Goal: Information Seeking & Learning: Check status

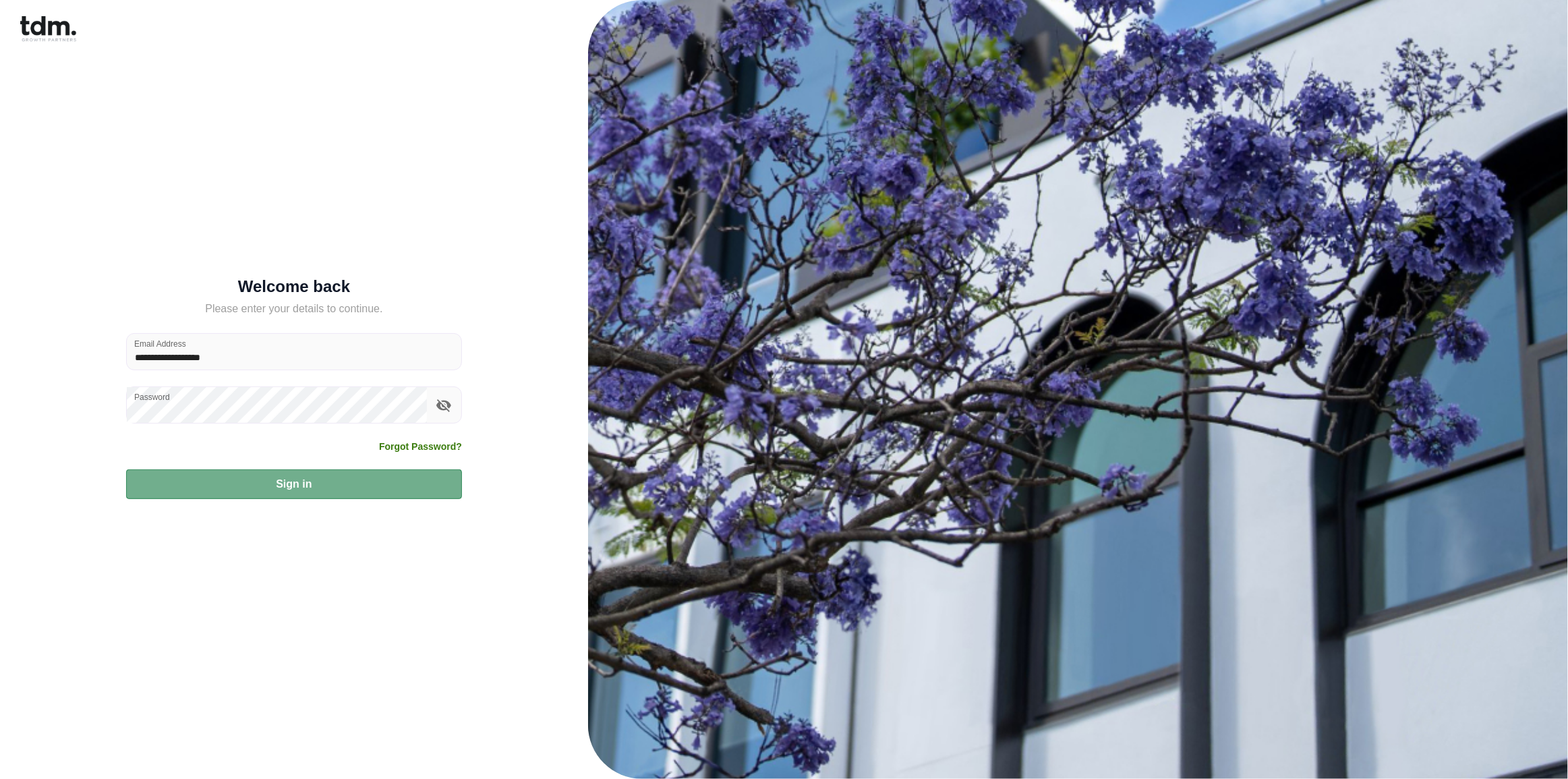
click at [277, 493] on button "Sign in" at bounding box center [294, 484] width 336 height 30
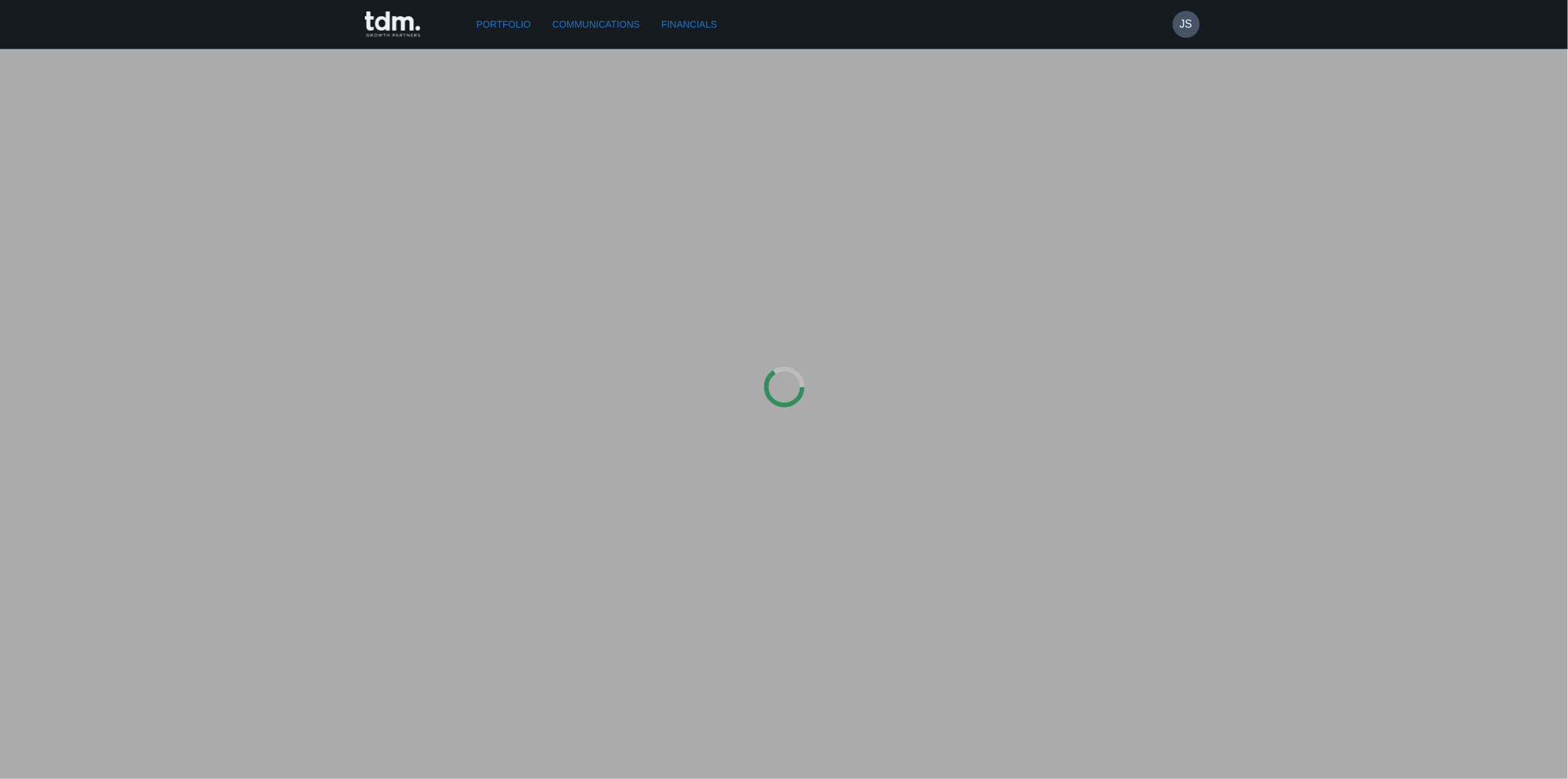
type input "**********"
click at [705, 16] on link "Financials" at bounding box center [684, 25] width 66 height 25
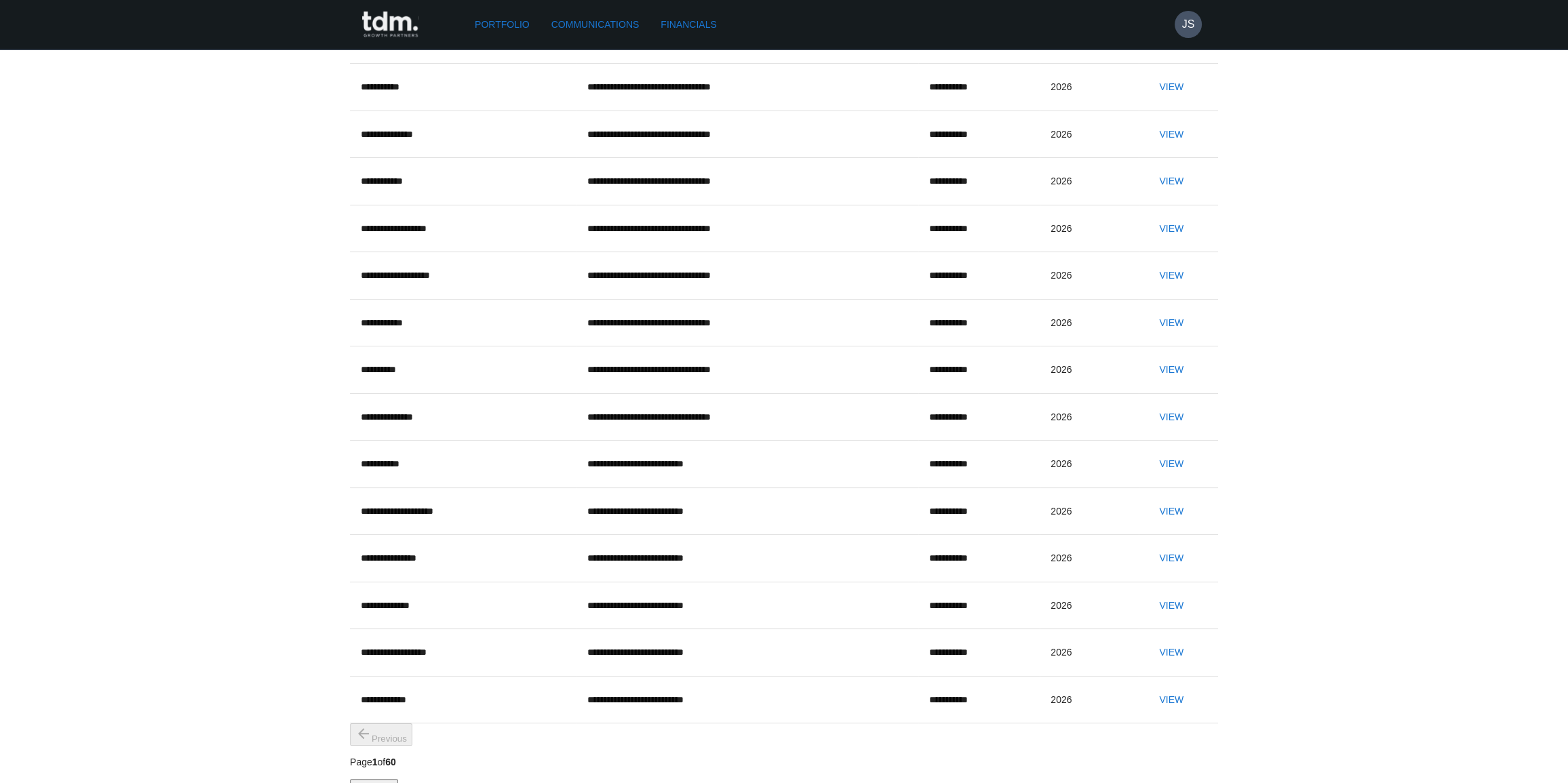
scroll to position [370, 0]
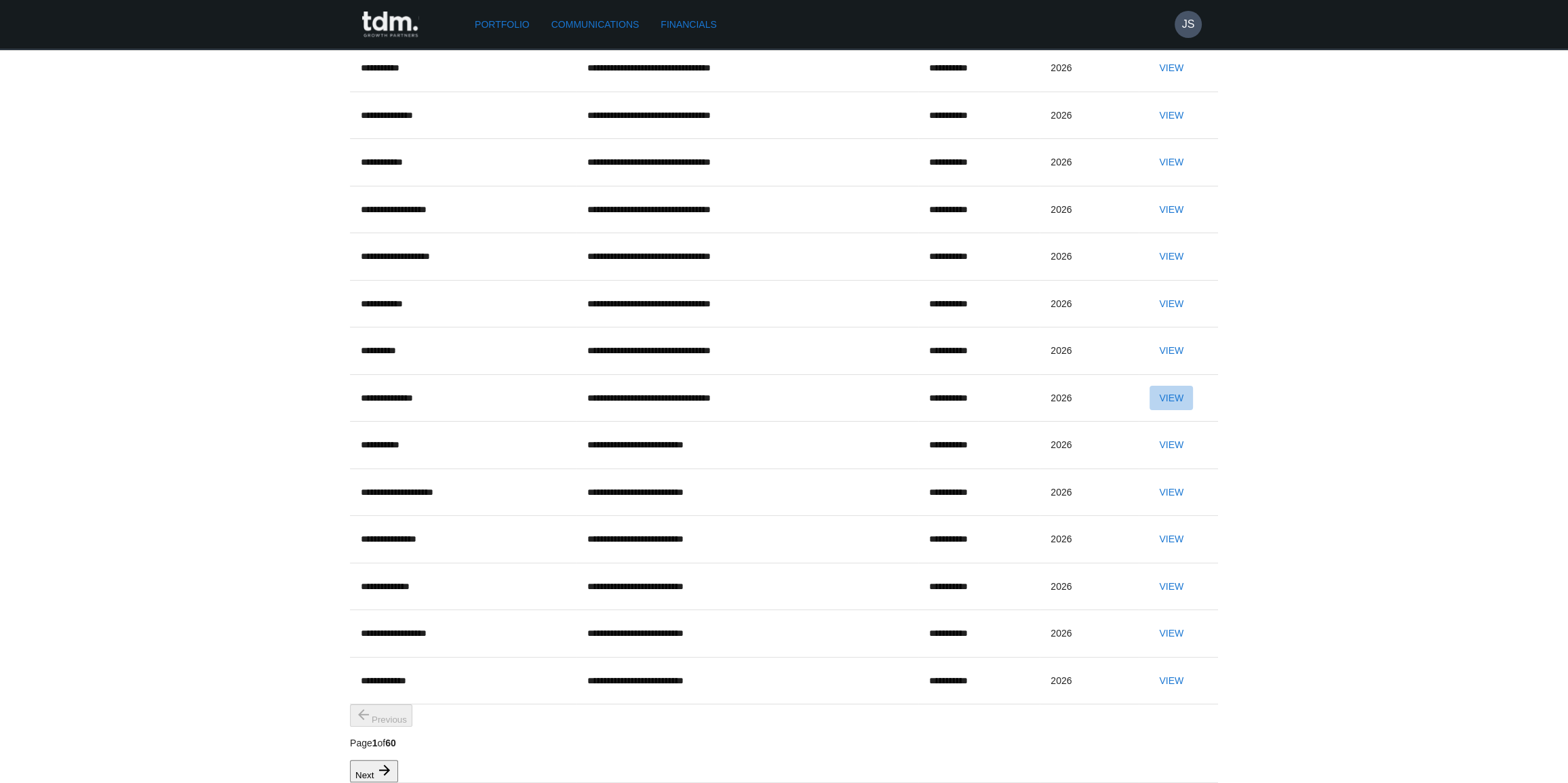
click at [1150, 411] on button "View" at bounding box center [1171, 398] width 43 height 25
click at [1150, 363] on button "View" at bounding box center [1171, 350] width 43 height 25
click at [1150, 317] on button "View" at bounding box center [1171, 304] width 43 height 25
click at [1165, 269] on button "View" at bounding box center [1171, 256] width 43 height 25
click at [1161, 222] on button "View" at bounding box center [1171, 210] width 43 height 25
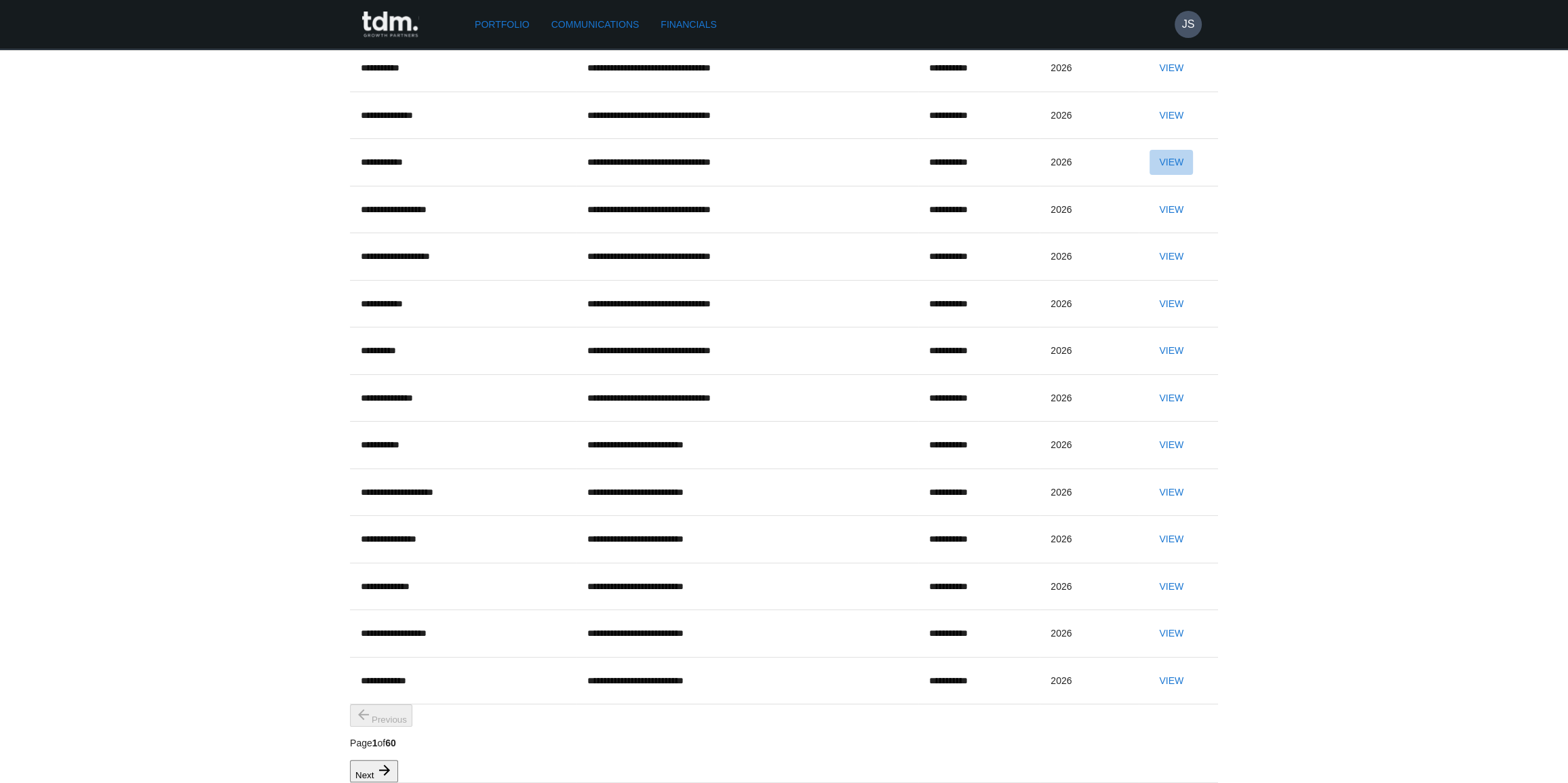
click at [1150, 175] on button "View" at bounding box center [1171, 162] width 43 height 25
click at [1162, 128] on button "View" at bounding box center [1171, 115] width 43 height 25
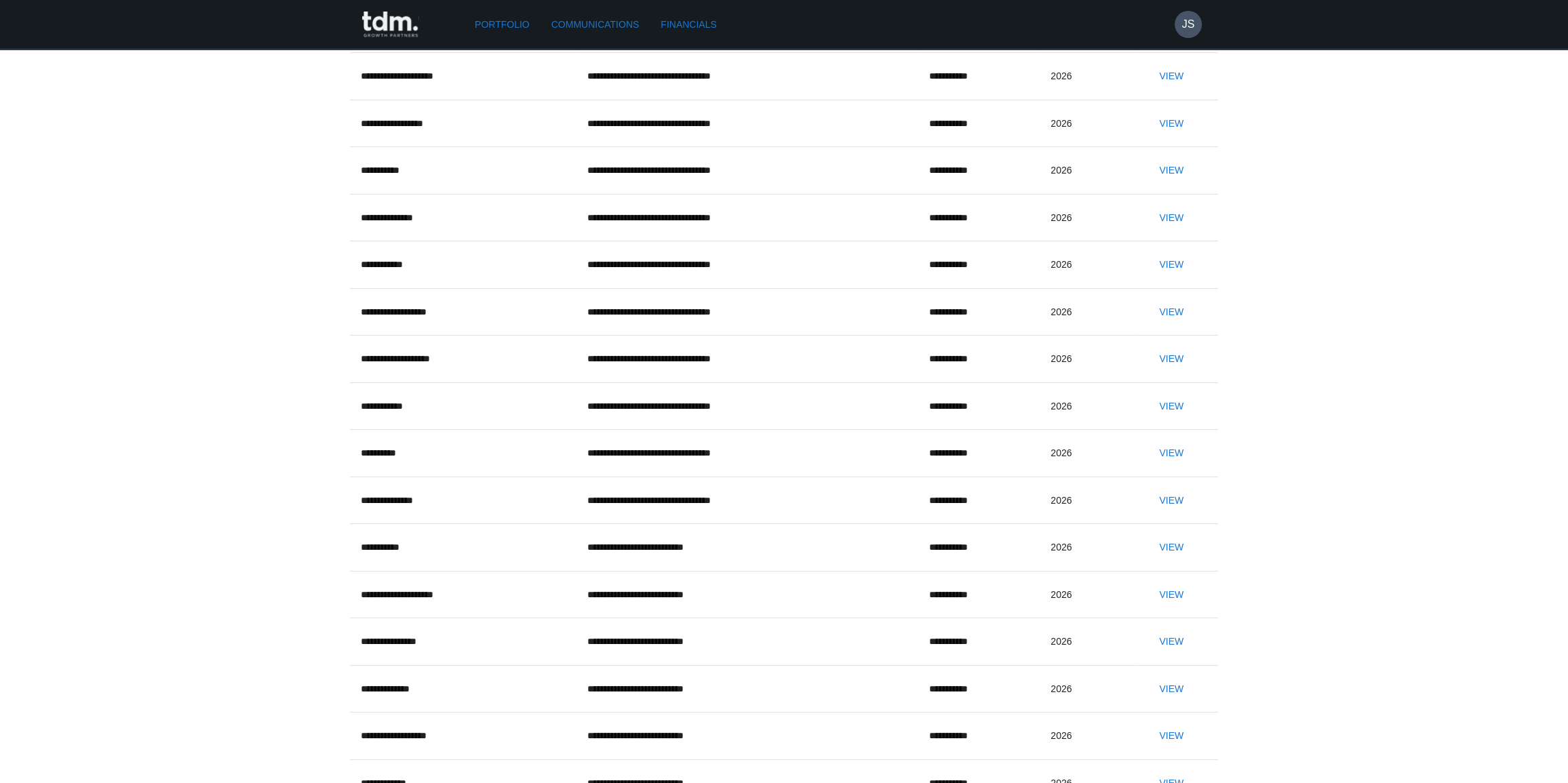
scroll to position [246, 0]
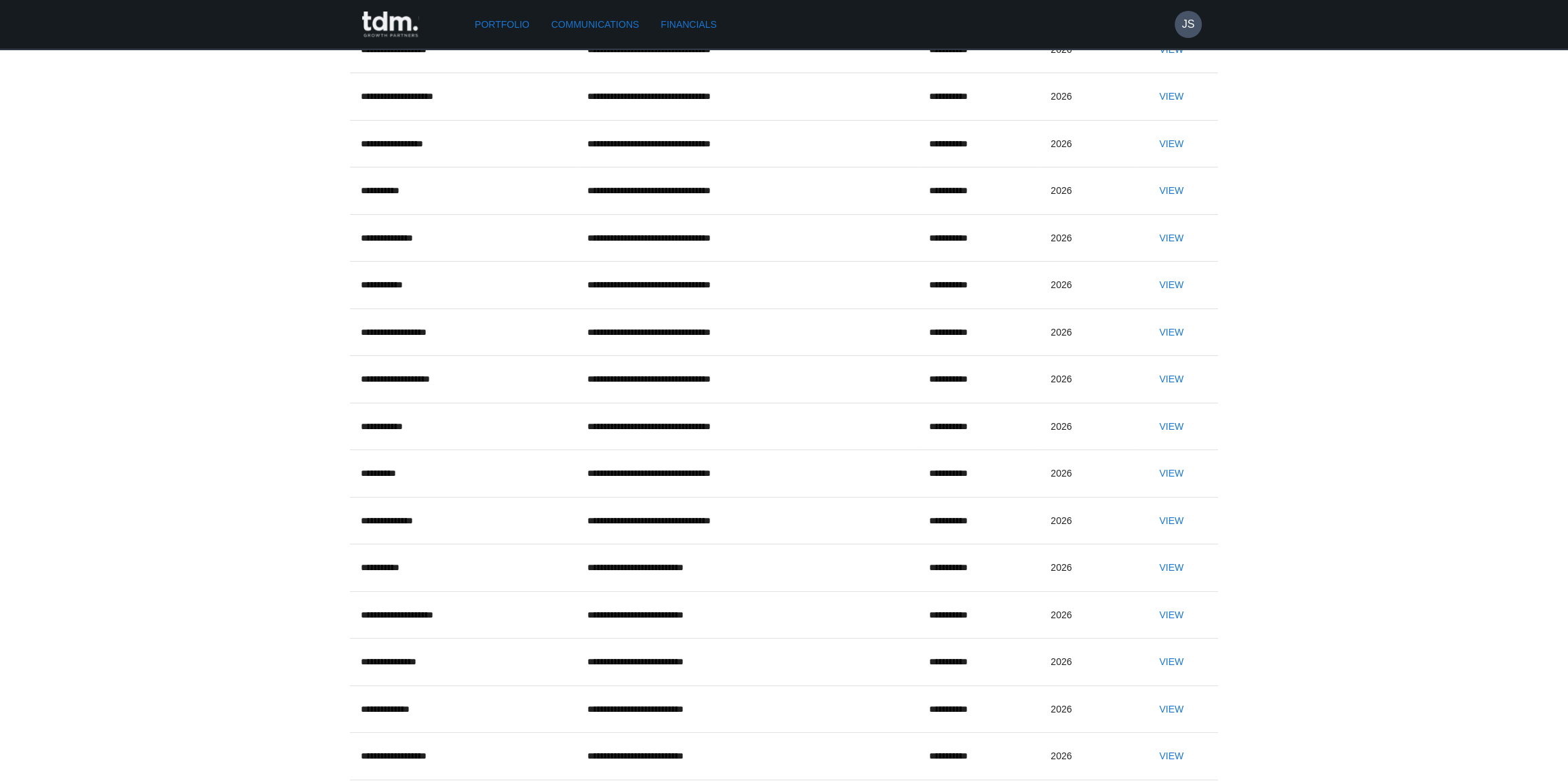
click at [1159, 204] on button "View" at bounding box center [1171, 191] width 43 height 25
click at [1158, 156] on button "View" at bounding box center [1171, 144] width 43 height 25
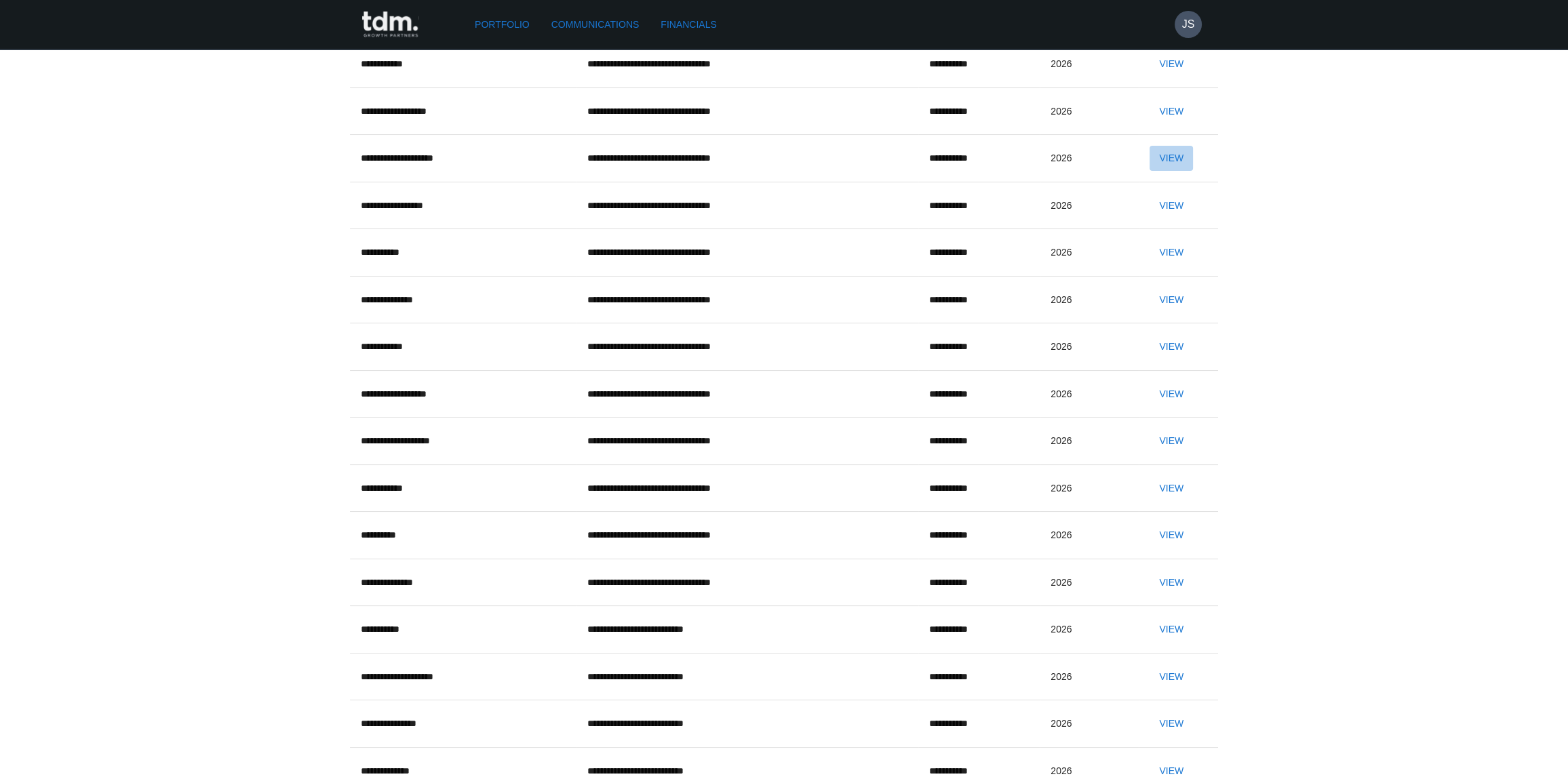
click at [1151, 171] on button "View" at bounding box center [1171, 158] width 43 height 25
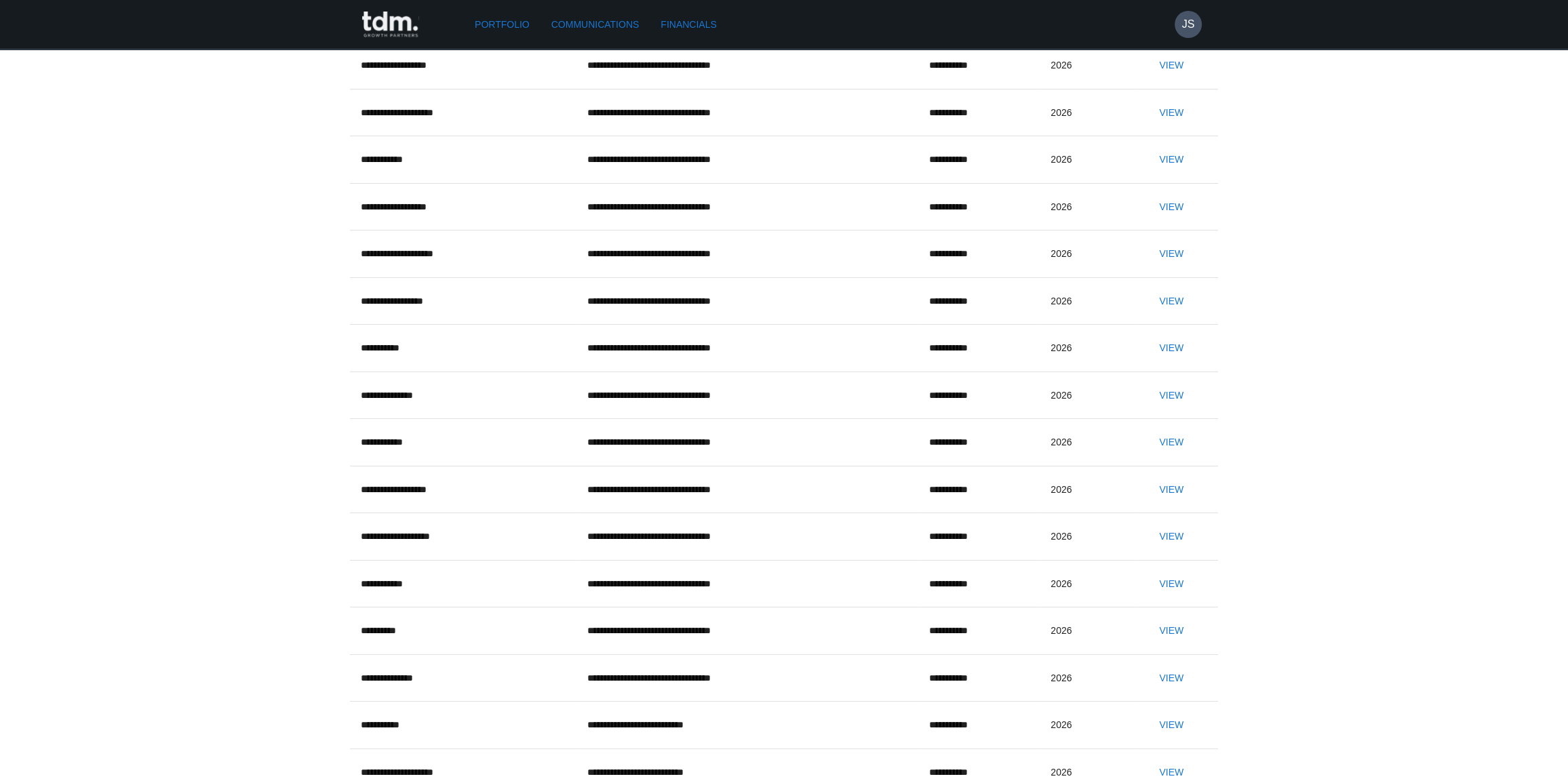
scroll to position [61, 0]
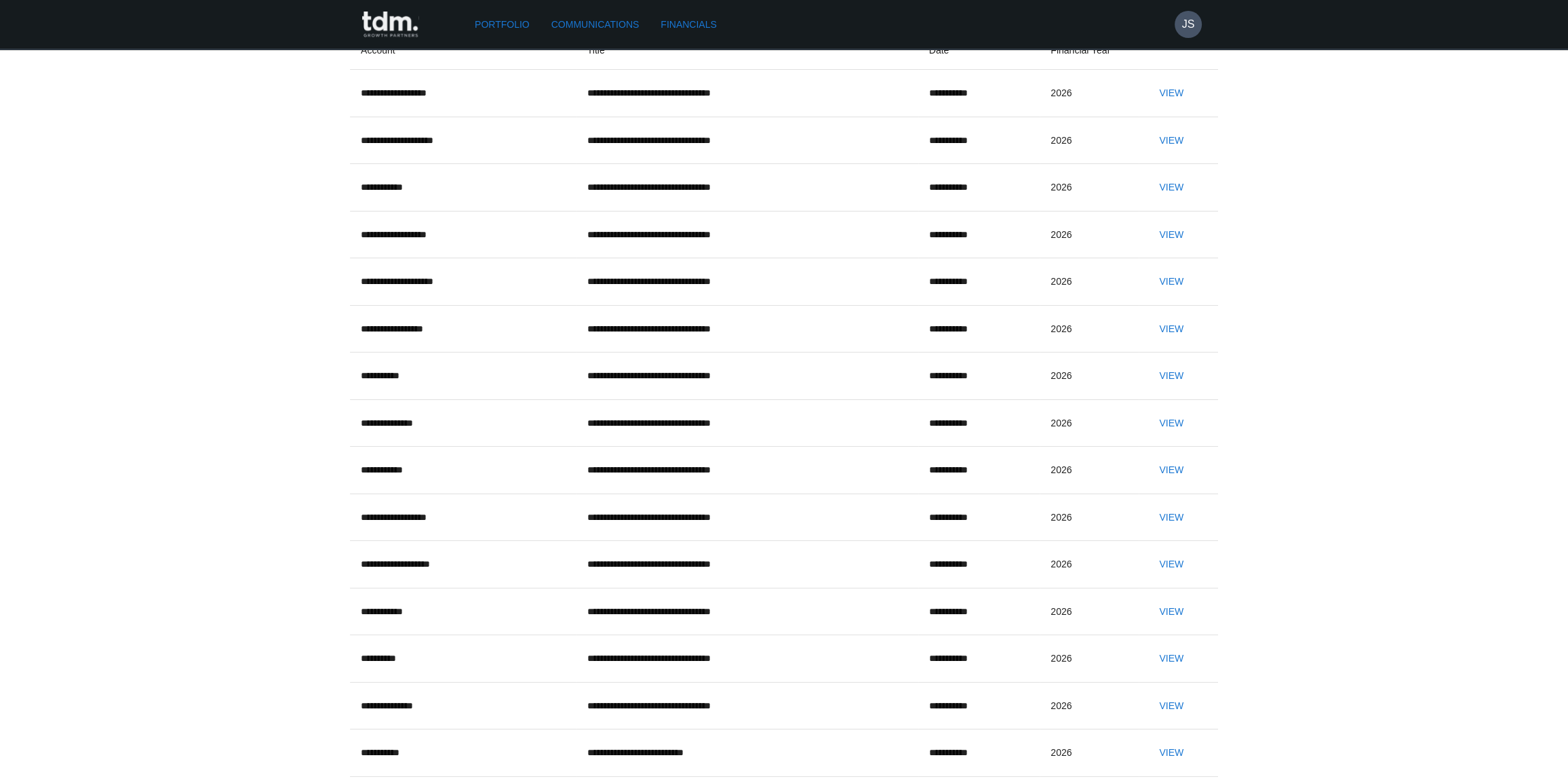
click at [1168, 248] on button "View" at bounding box center [1171, 234] width 43 height 25
click at [1157, 200] on button "View" at bounding box center [1171, 187] width 43 height 25
click at [1150, 483] on button "View" at bounding box center [1171, 470] width 43 height 25
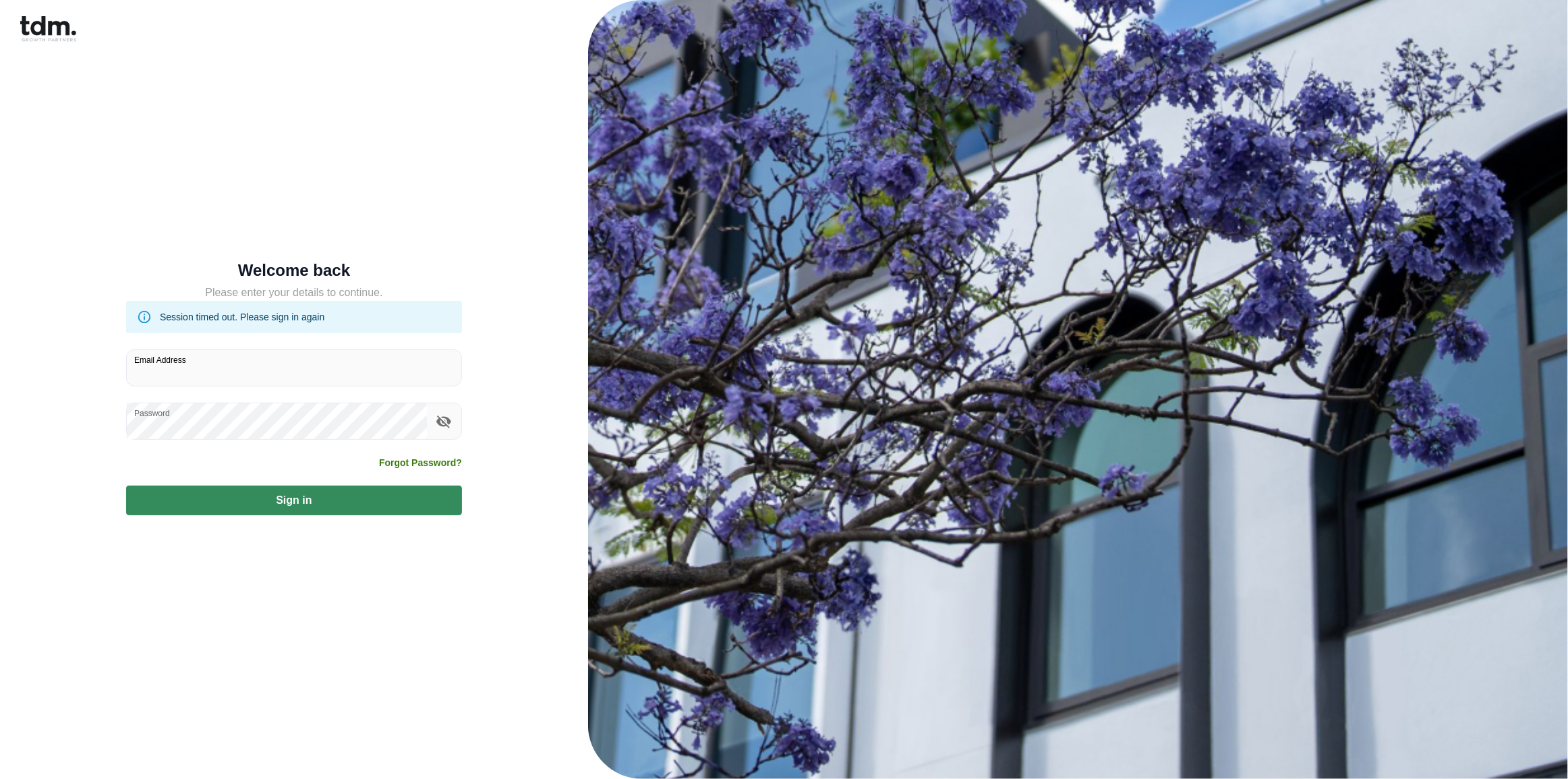
type input "**********"
click at [263, 503] on button "Sign in" at bounding box center [294, 501] width 336 height 30
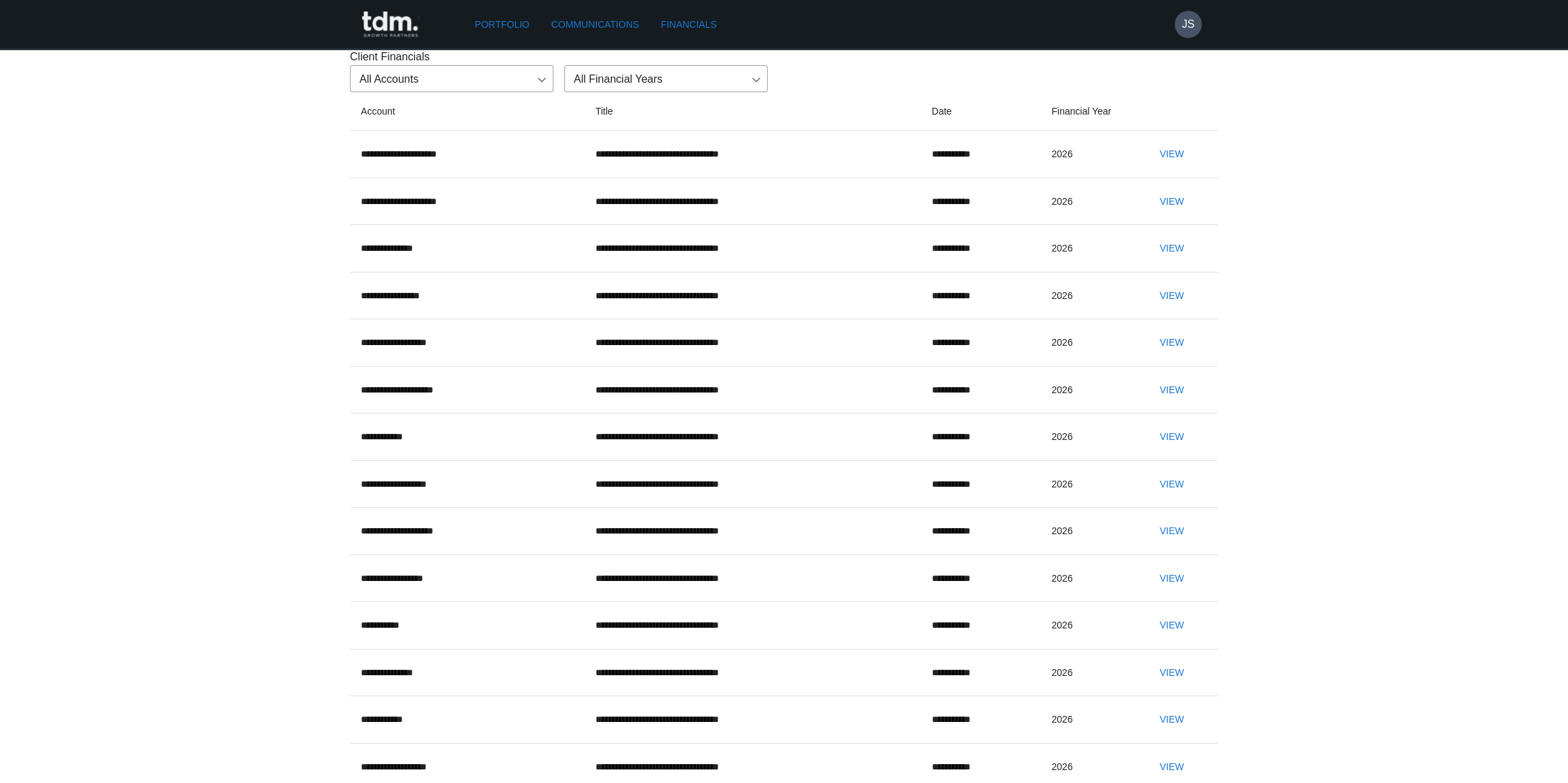
click at [1160, 402] on button "View" at bounding box center [1172, 390] width 43 height 25
click at [1151, 355] on button "View" at bounding box center [1172, 342] width 43 height 25
click at [1179, 309] on button "View" at bounding box center [1172, 296] width 43 height 25
click at [1150, 261] on button "View" at bounding box center [1172, 248] width 43 height 25
click at [1150, 214] on button "View" at bounding box center [1172, 202] width 43 height 25
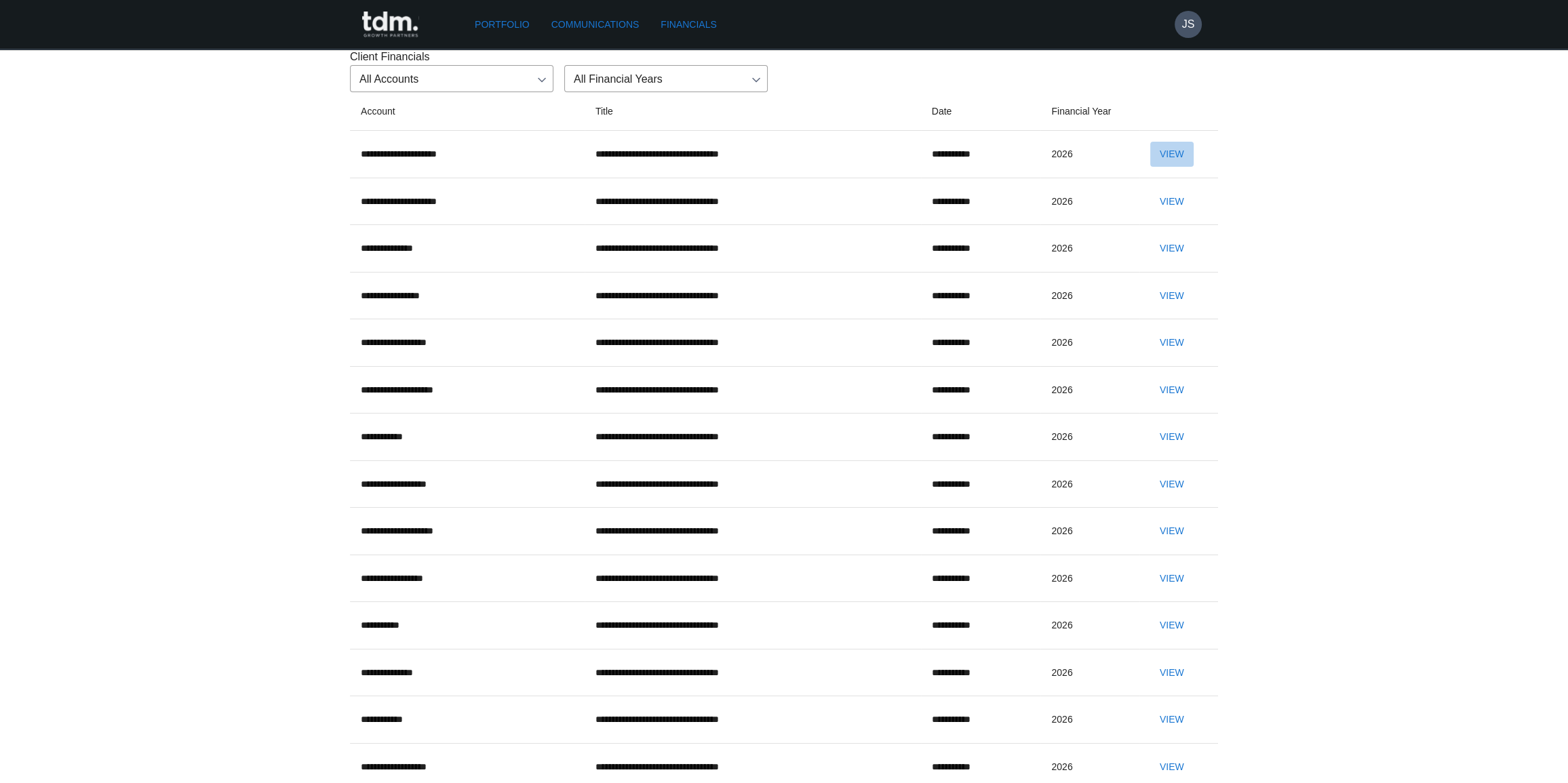
click at [1168, 167] on button "View" at bounding box center [1172, 154] width 43 height 25
click at [251, 444] on div "**********" at bounding box center [784, 576] width 1568 height 1152
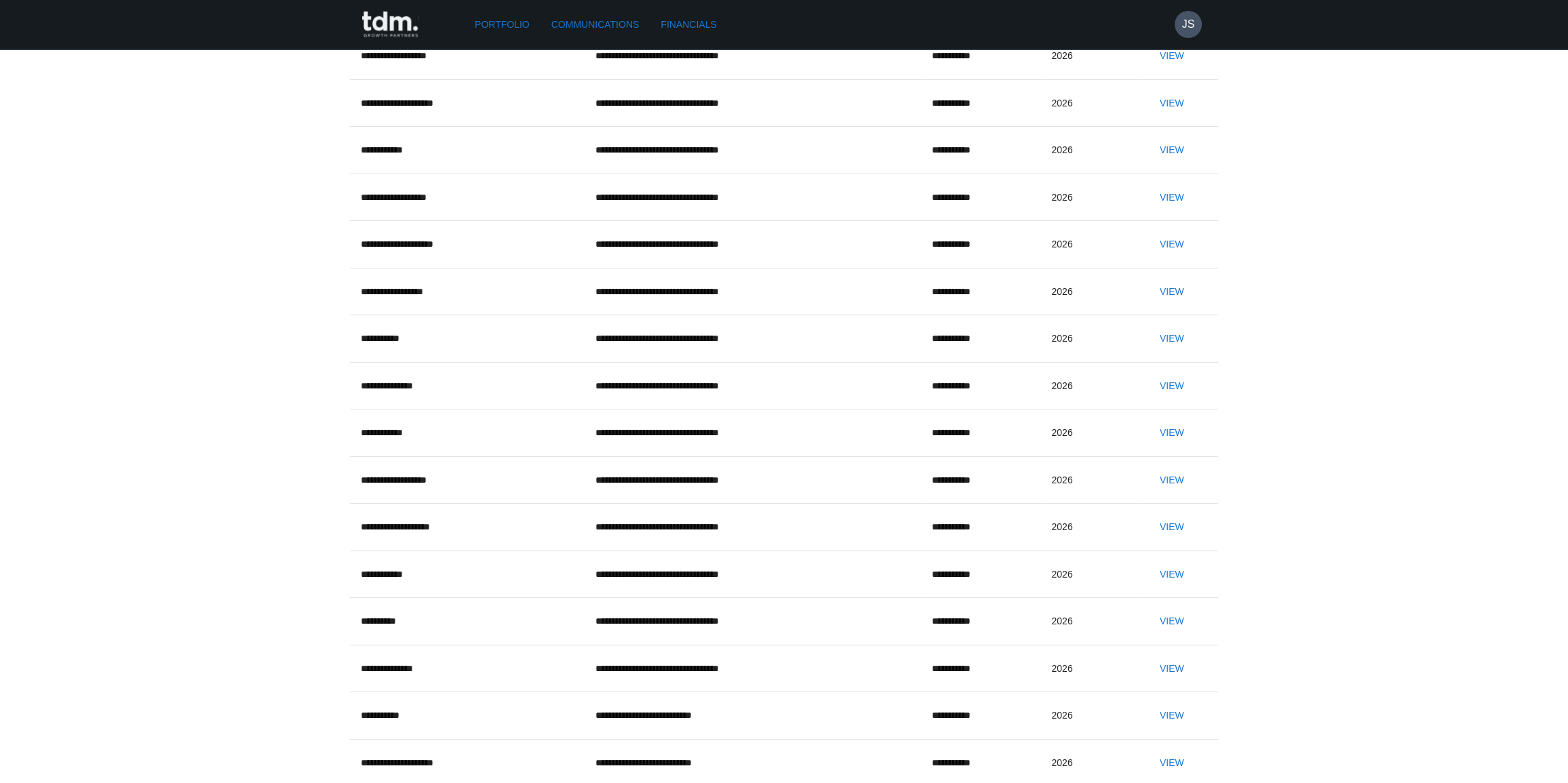
scroll to position [308, 0]
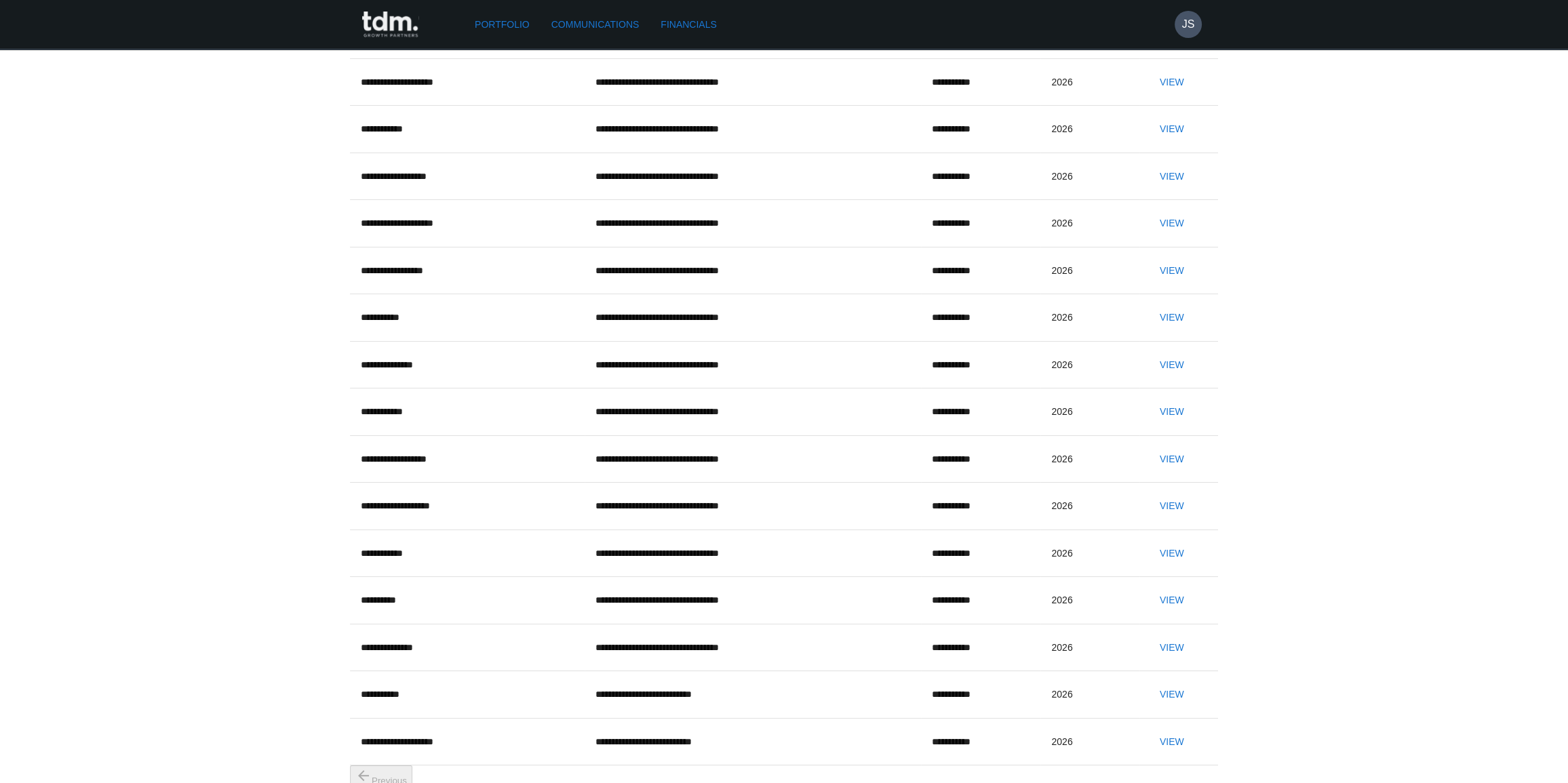
click at [1150, 142] on button "View" at bounding box center [1172, 129] width 43 height 25
click at [1401, 555] on div "**********" at bounding box center [784, 268] width 1568 height 1152
click at [1150, 142] on button "View" at bounding box center [1172, 129] width 43 height 25
click at [1150, 566] on button "View" at bounding box center [1172, 553] width 43 height 25
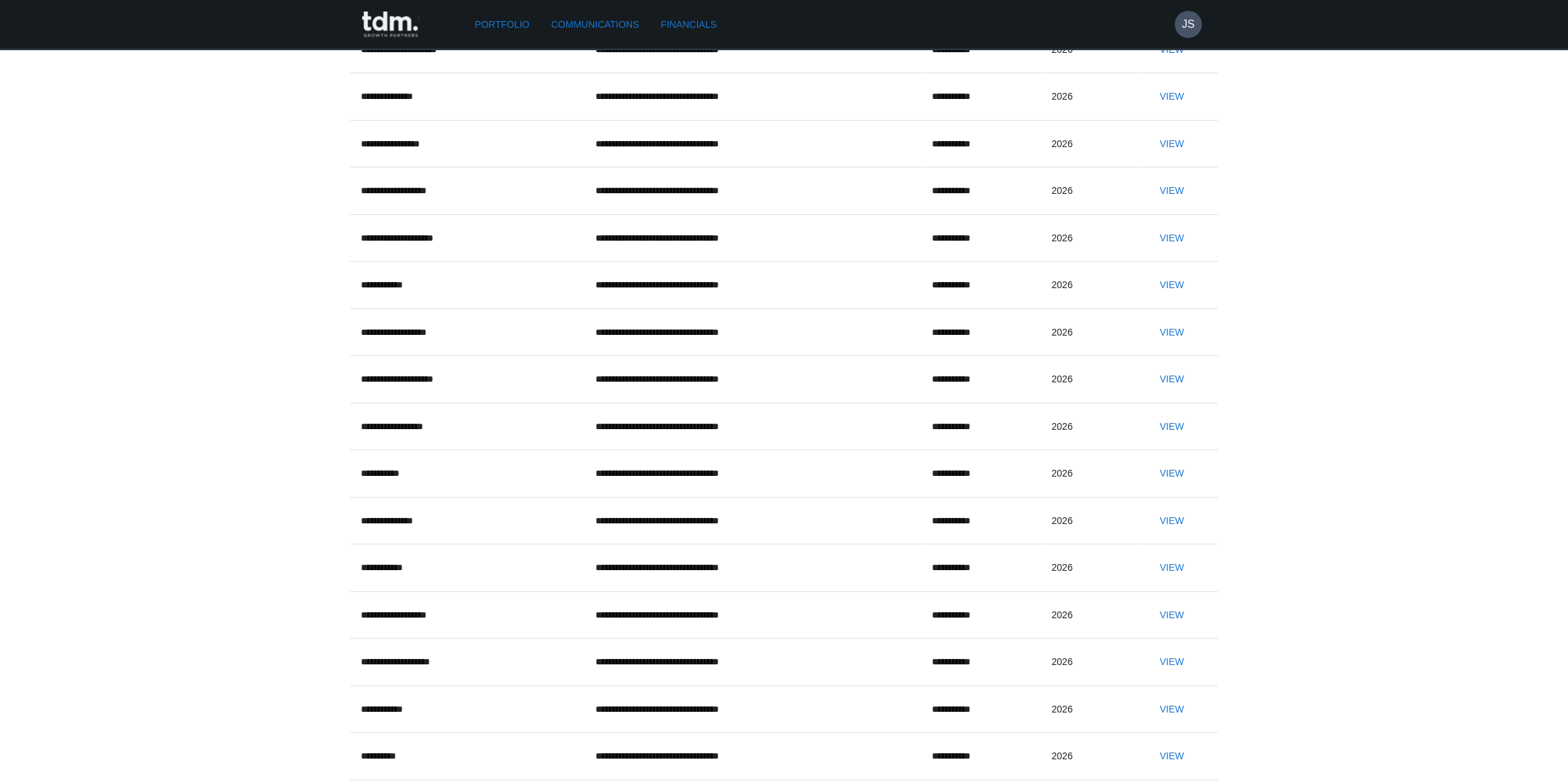
scroll to position [0, 0]
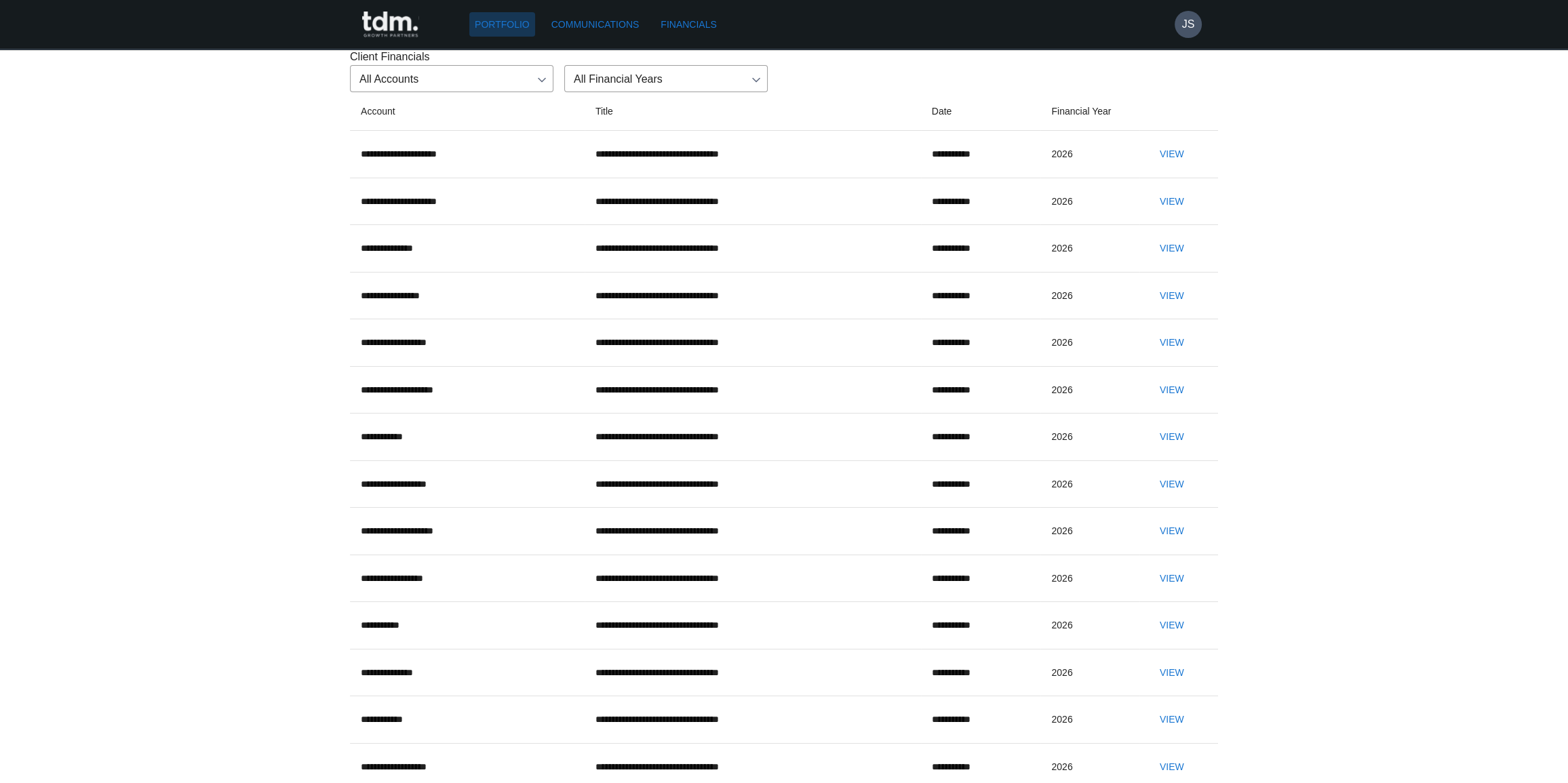
click at [501, 27] on link "Portfolio" at bounding box center [502, 25] width 66 height 25
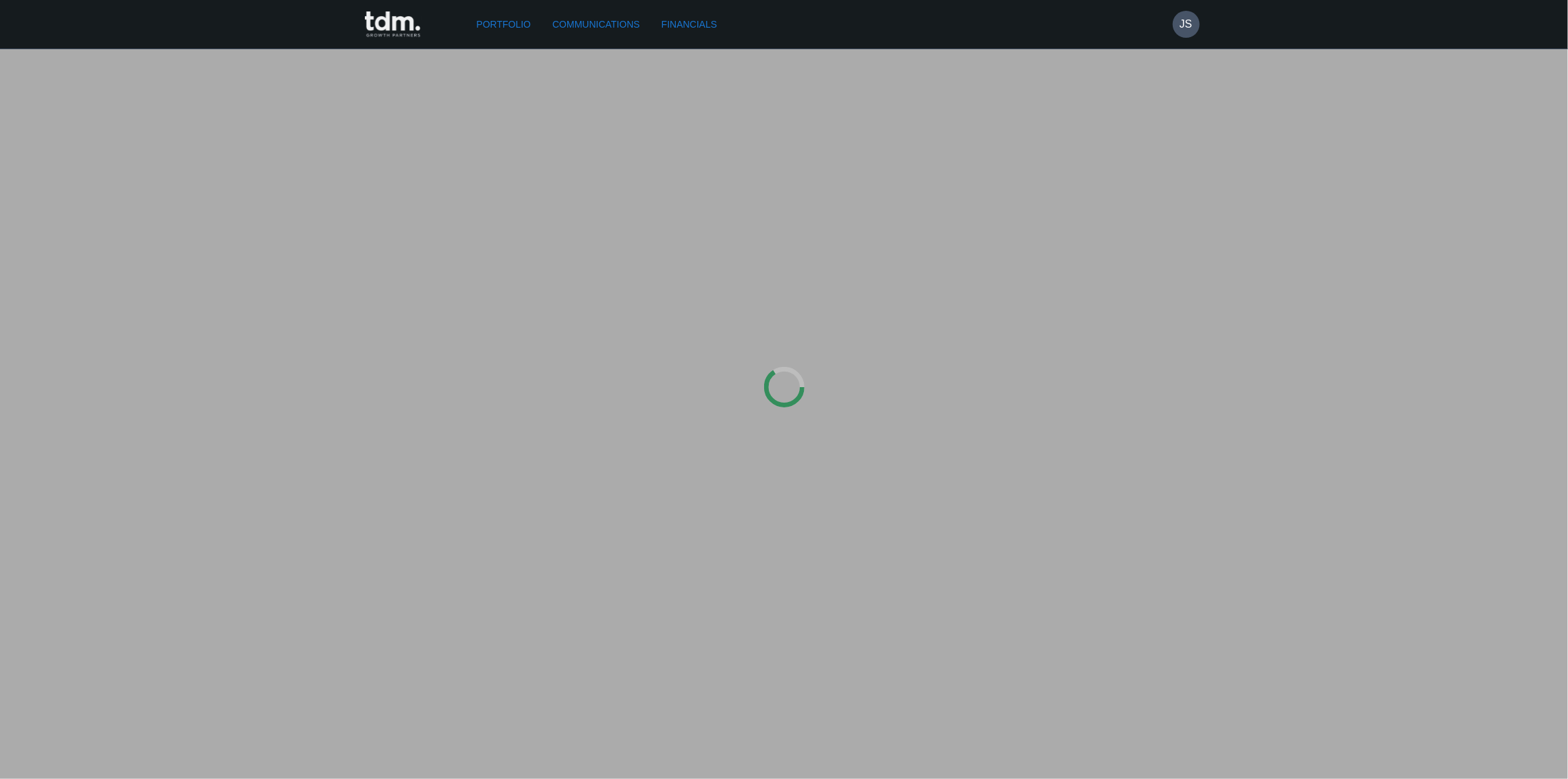
type input "**********"
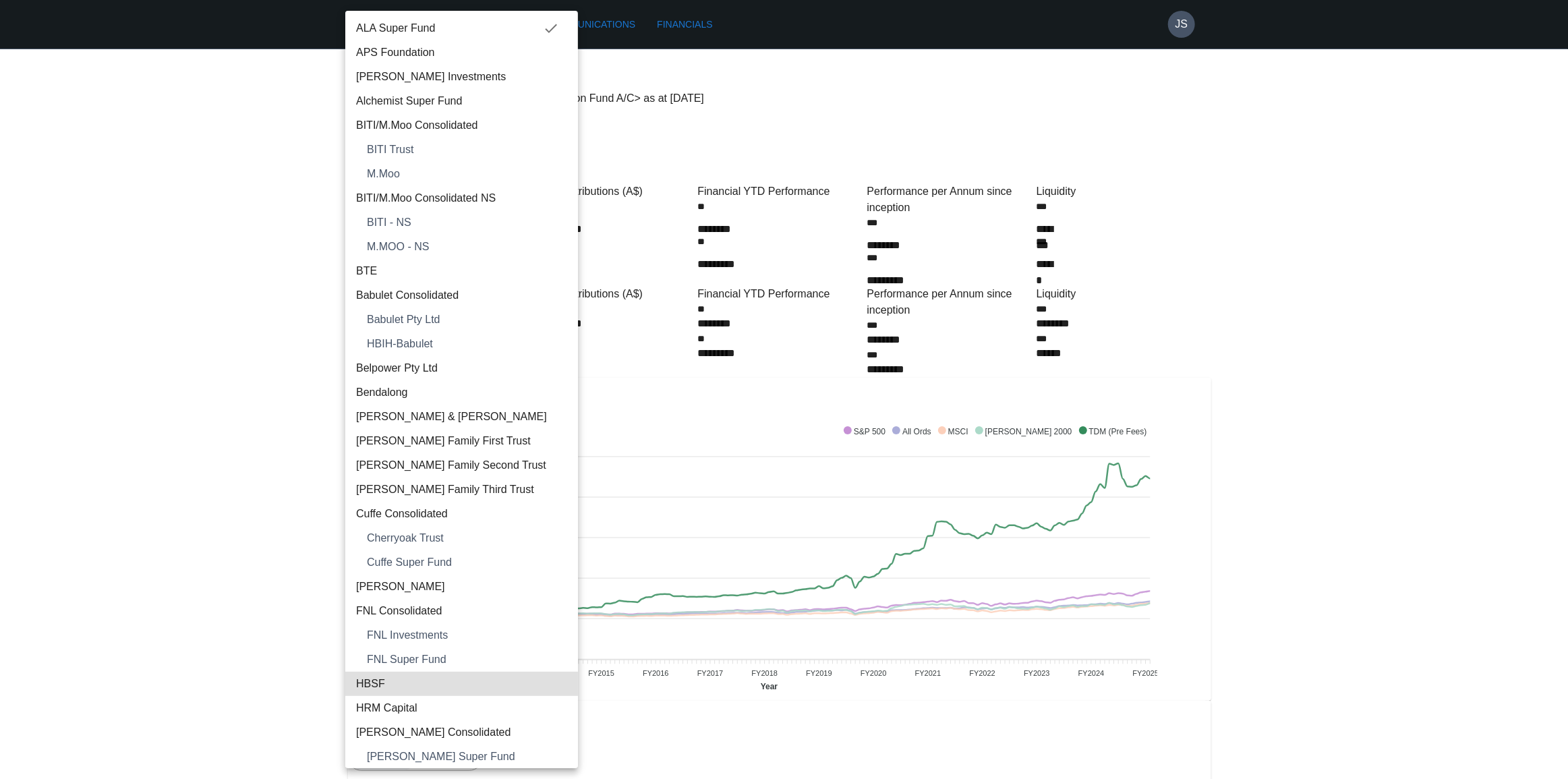
type input "**********"
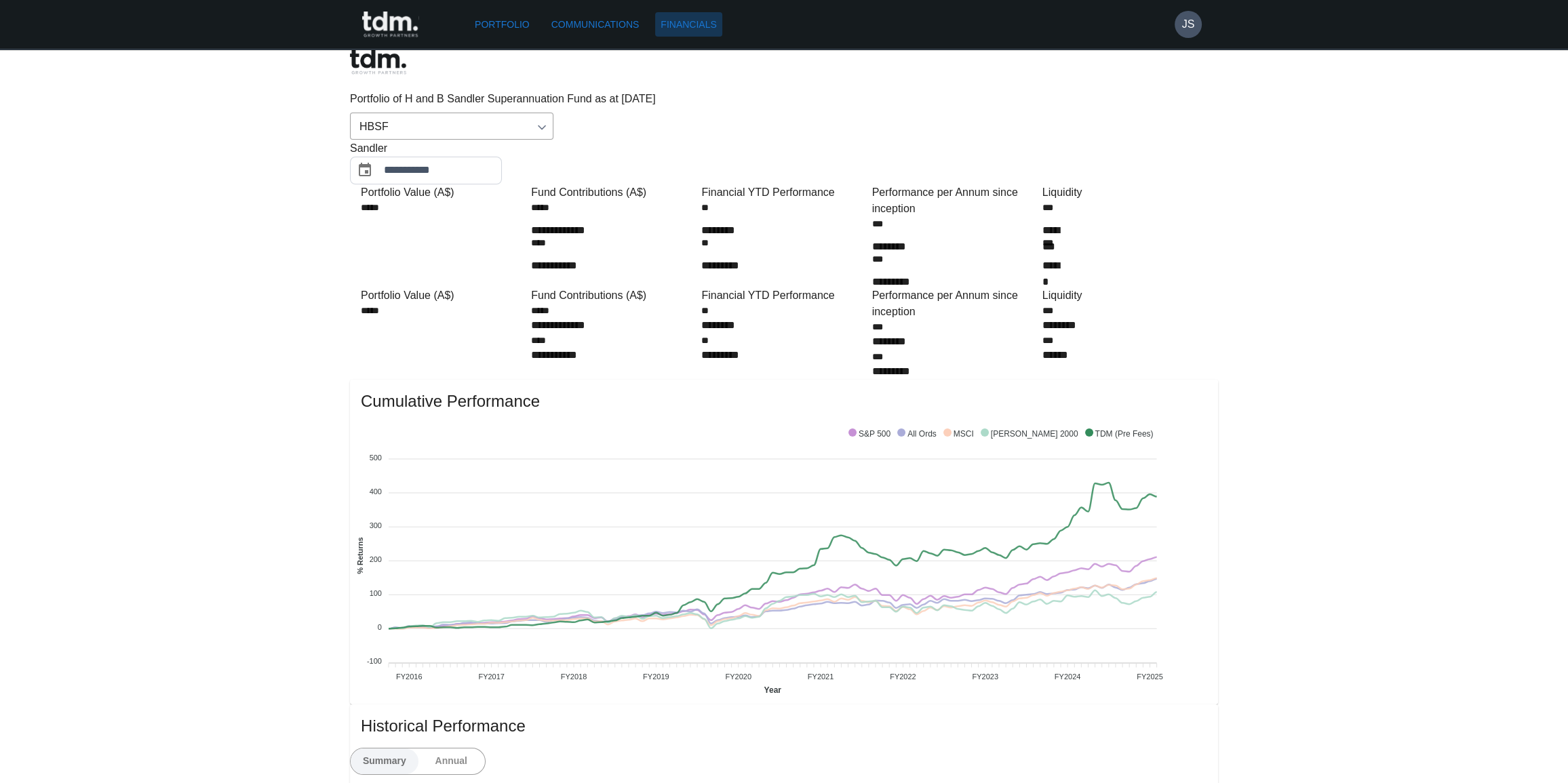
click at [685, 19] on link "Financials" at bounding box center [688, 25] width 67 height 25
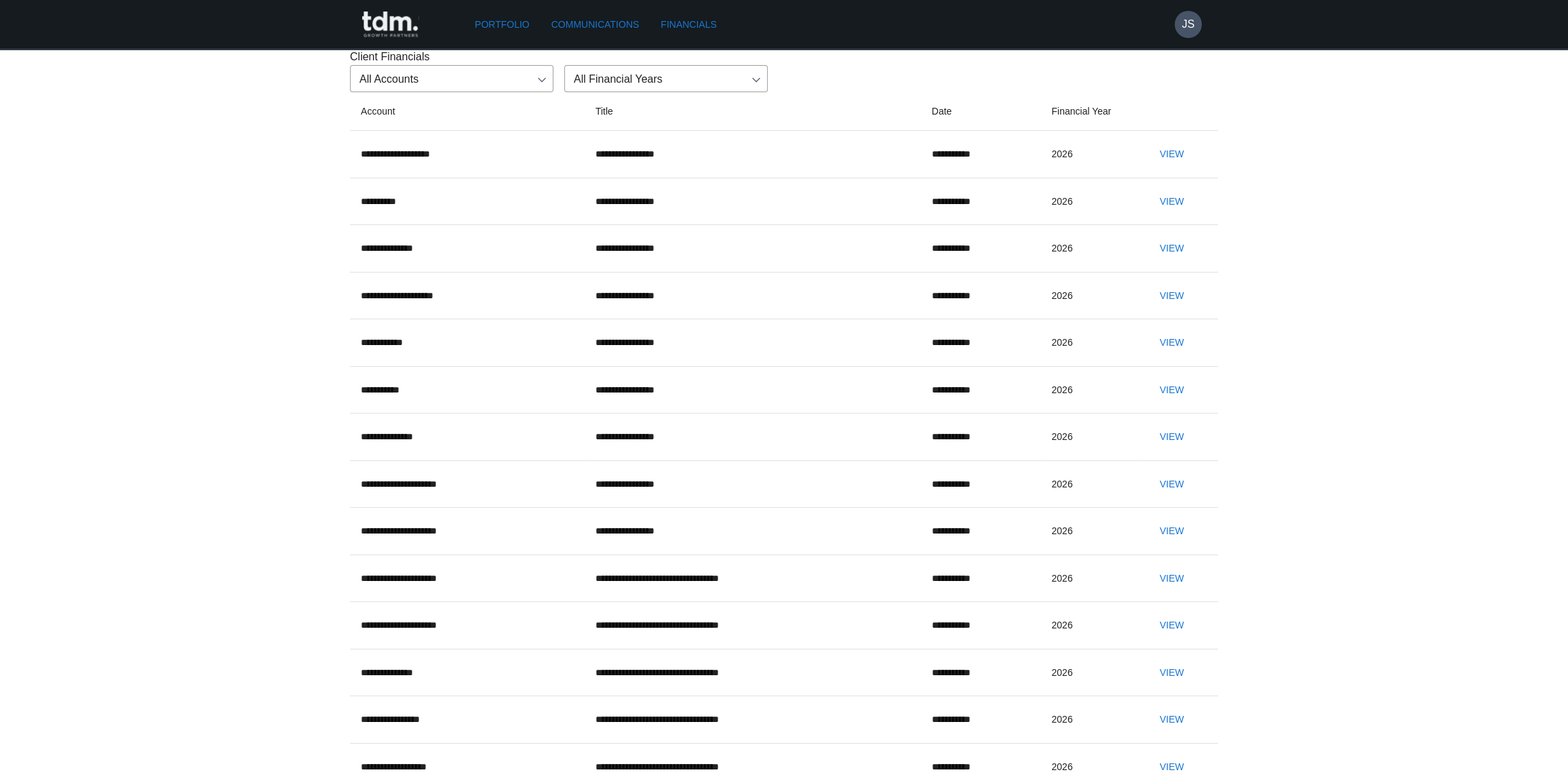
click at [1185, 130] on div "**********" at bounding box center [784, 600] width 868 height 1103
click at [703, 26] on link "Financials" at bounding box center [688, 25] width 67 height 25
click at [712, 23] on link "Financials" at bounding box center [688, 25] width 67 height 25
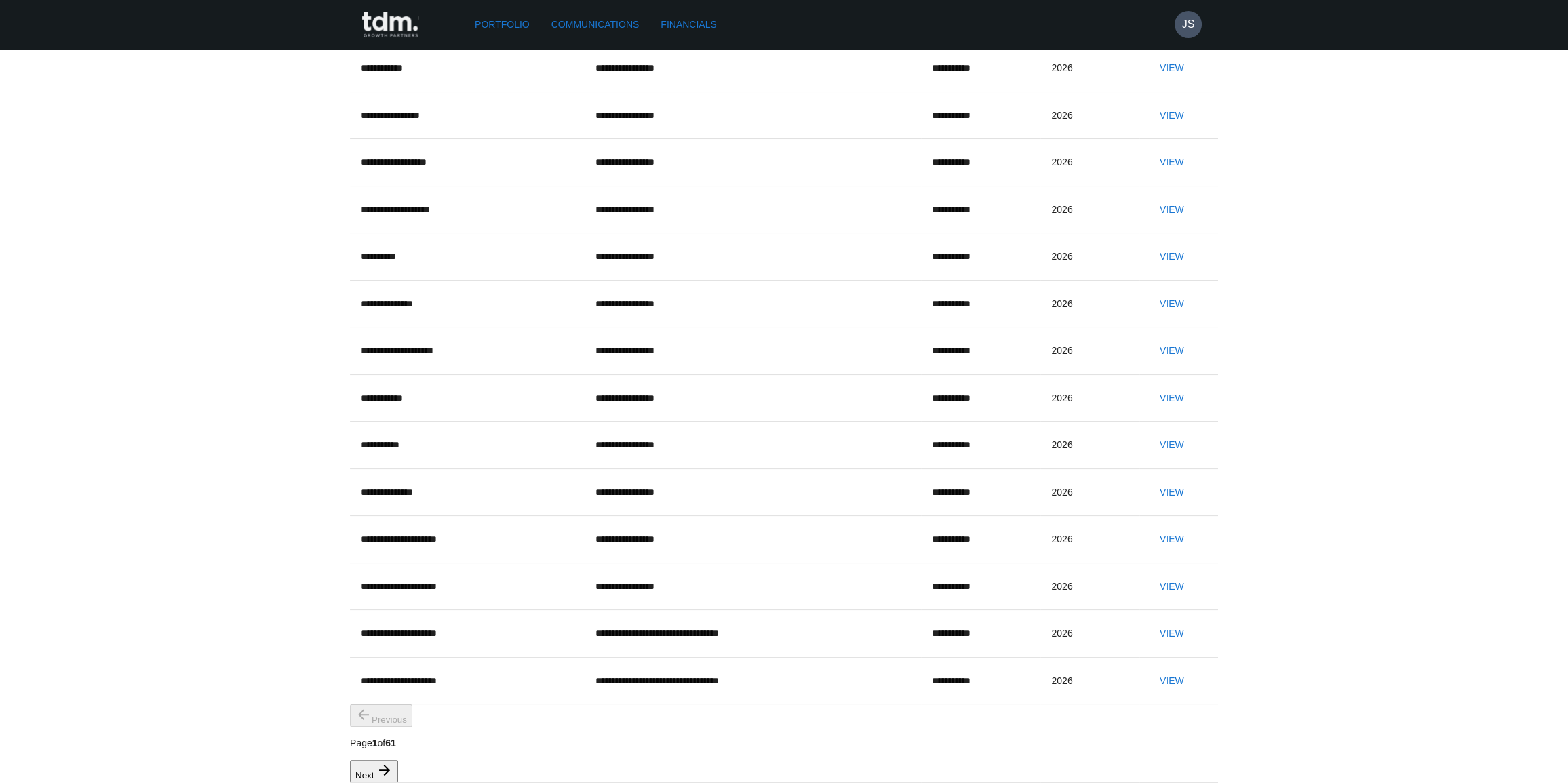
scroll to position [467, 0]
click at [1167, 574] on button "View" at bounding box center [1172, 586] width 43 height 25
click at [1150, 574] on button "View" at bounding box center [1172, 586] width 43 height 25
click at [1168, 480] on button "View" at bounding box center [1172, 492] width 43 height 25
click at [1150, 433] on button "View" at bounding box center [1172, 445] width 43 height 25
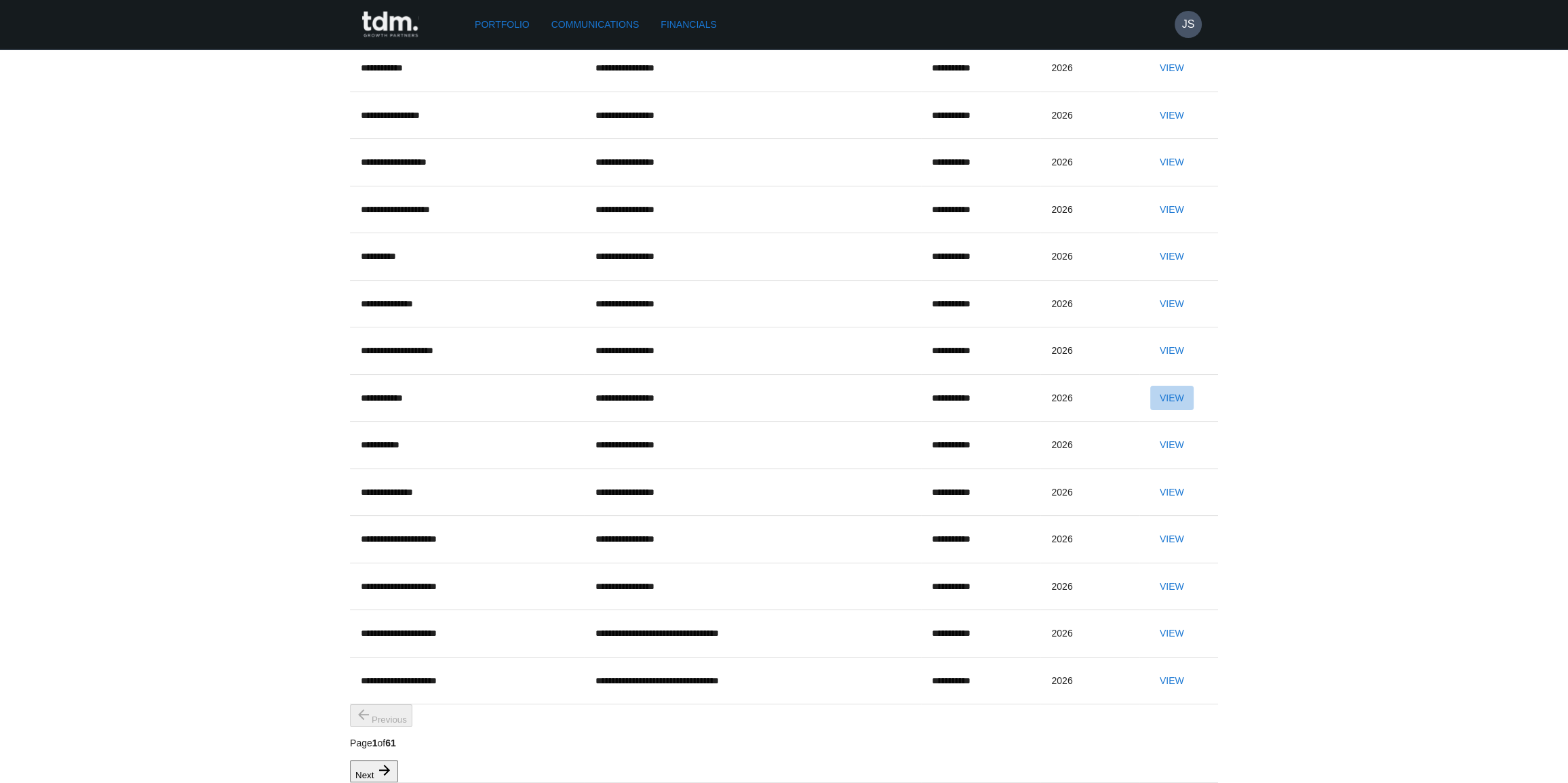
click at [1176, 386] on button "View" at bounding box center [1172, 398] width 43 height 25
click at [1186, 338] on button "View" at bounding box center [1172, 350] width 43 height 25
click at [1178, 317] on button "View" at bounding box center [1172, 304] width 43 height 25
click at [1167, 269] on button "View" at bounding box center [1172, 256] width 43 height 25
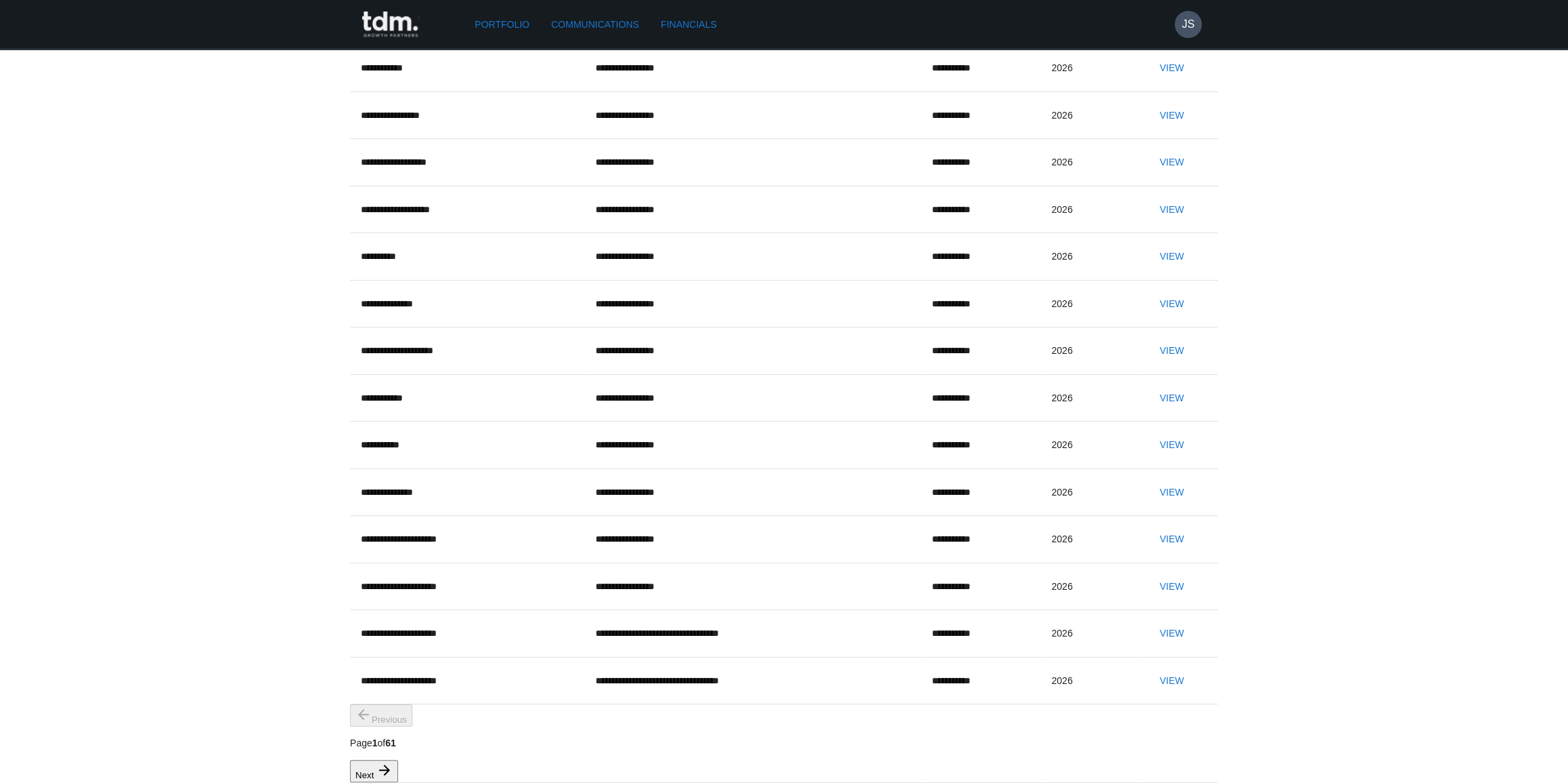
scroll to position [344, 0]
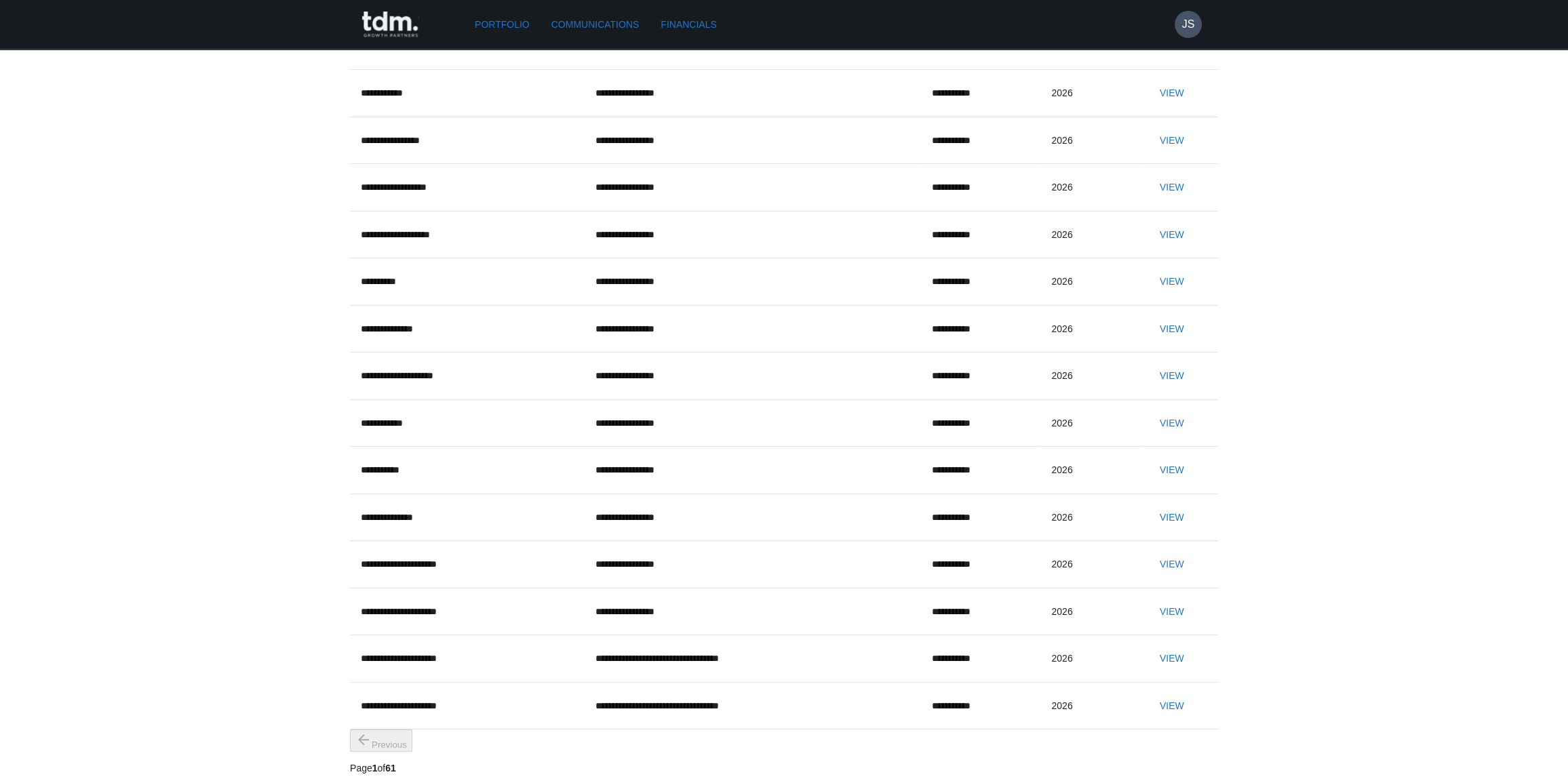
click at [1158, 248] on button "View" at bounding box center [1172, 234] width 43 height 25
click at [1150, 200] on button "View" at bounding box center [1172, 187] width 43 height 25
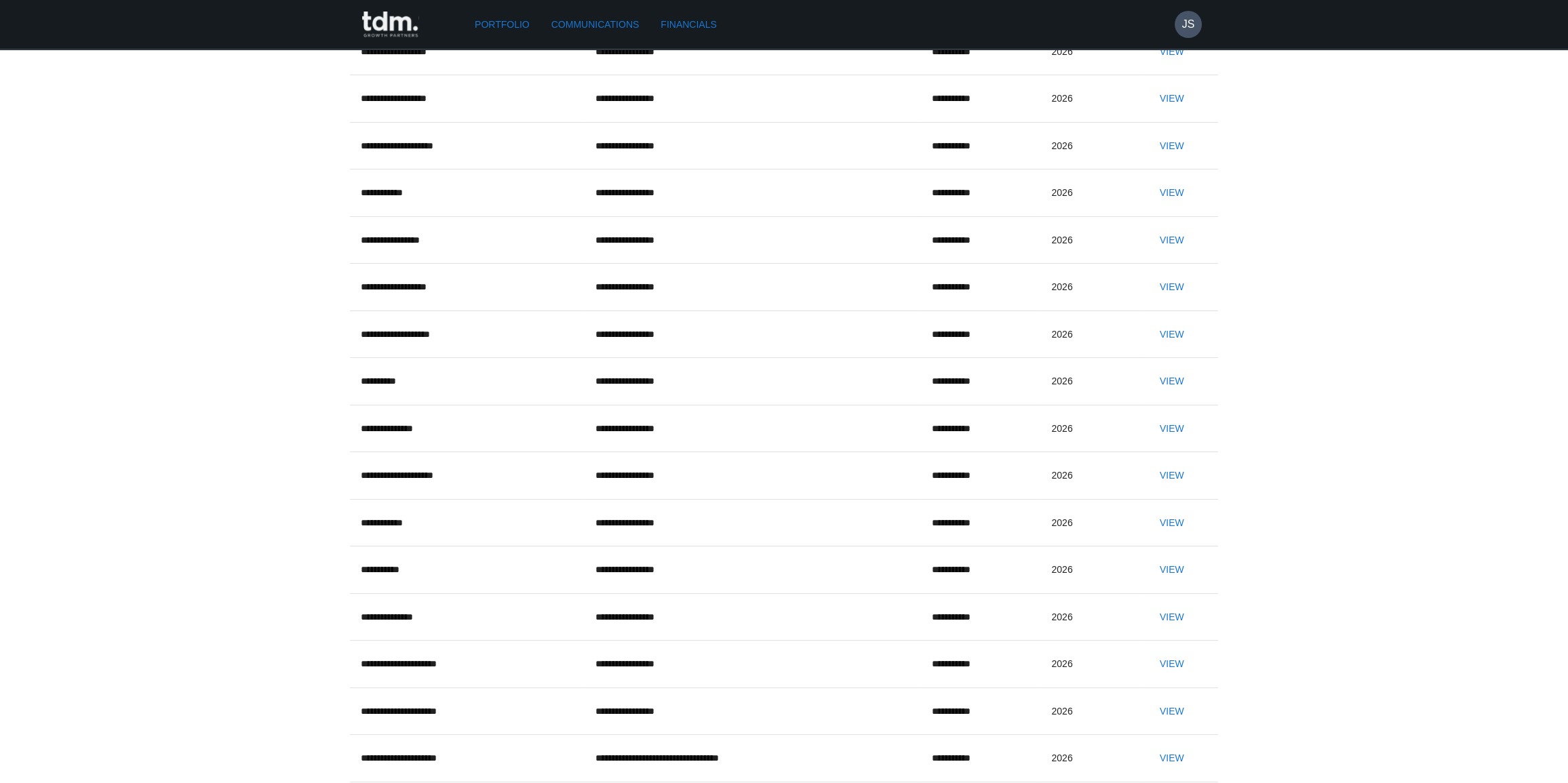
scroll to position [220, 0]
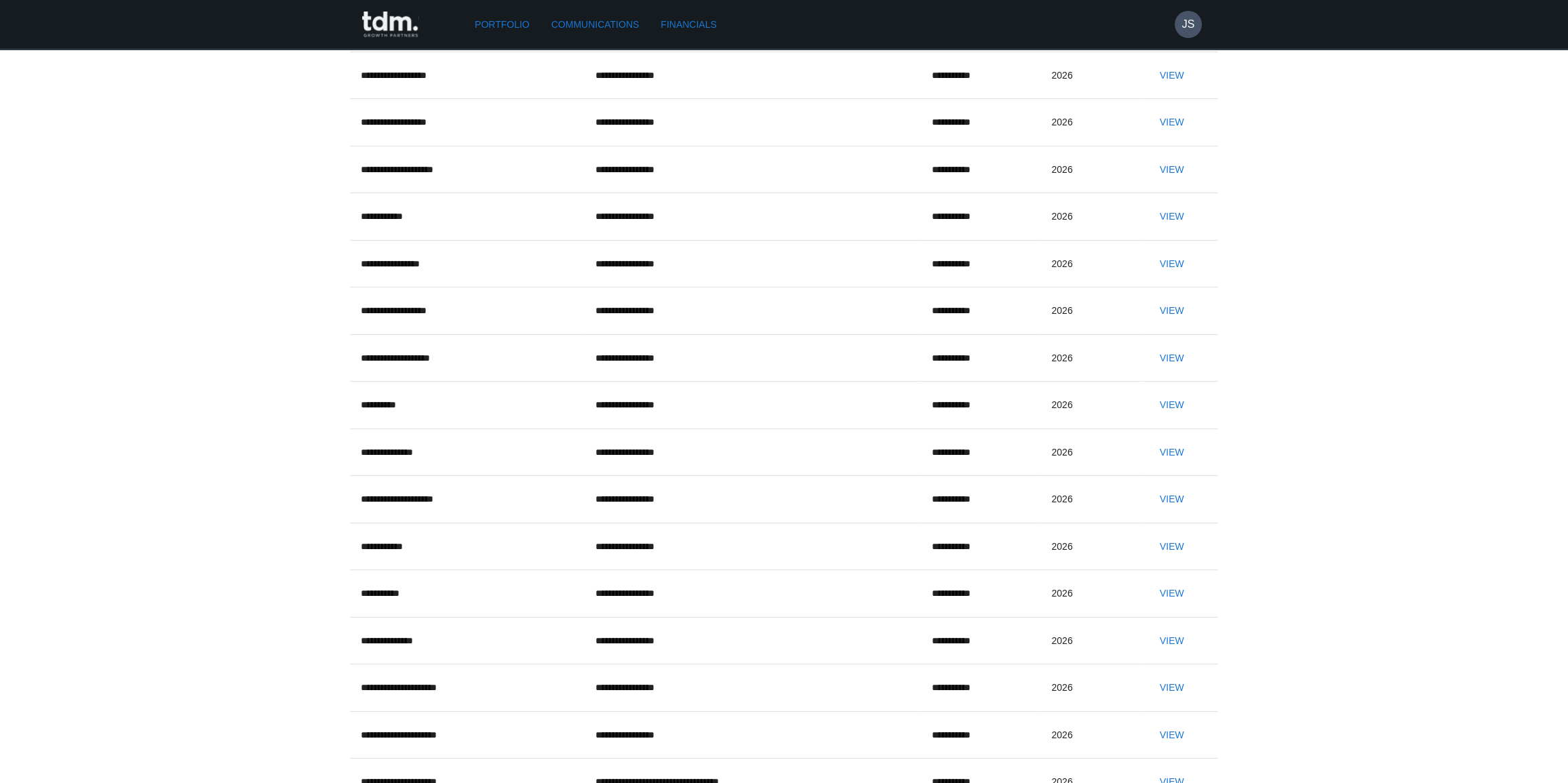
click at [1150, 276] on button "View" at bounding box center [1172, 264] width 43 height 25
click at [1169, 229] on button "View" at bounding box center [1172, 217] width 43 height 25
click at [1150, 182] on button "View" at bounding box center [1172, 169] width 43 height 25
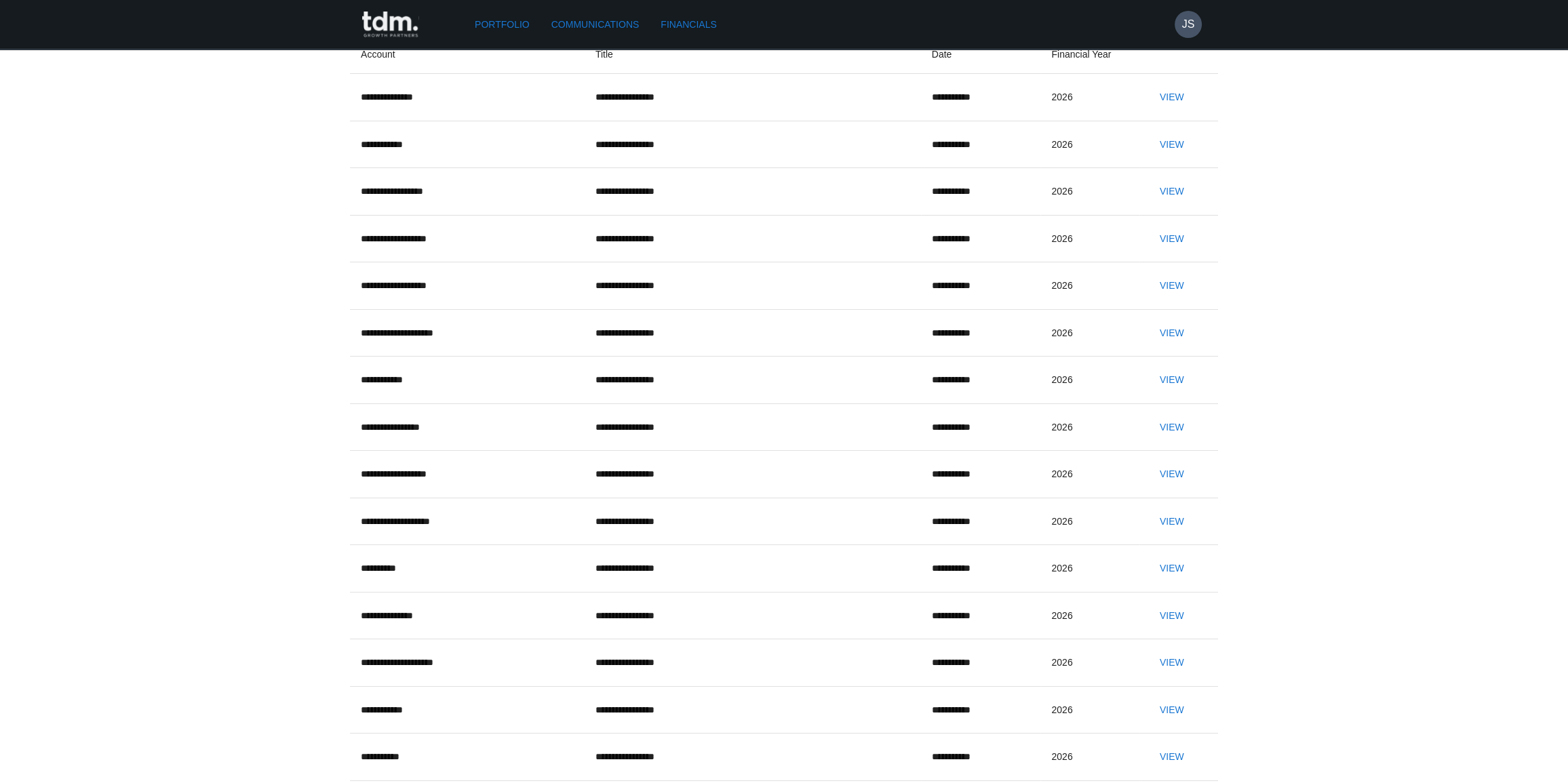
scroll to position [35, 0]
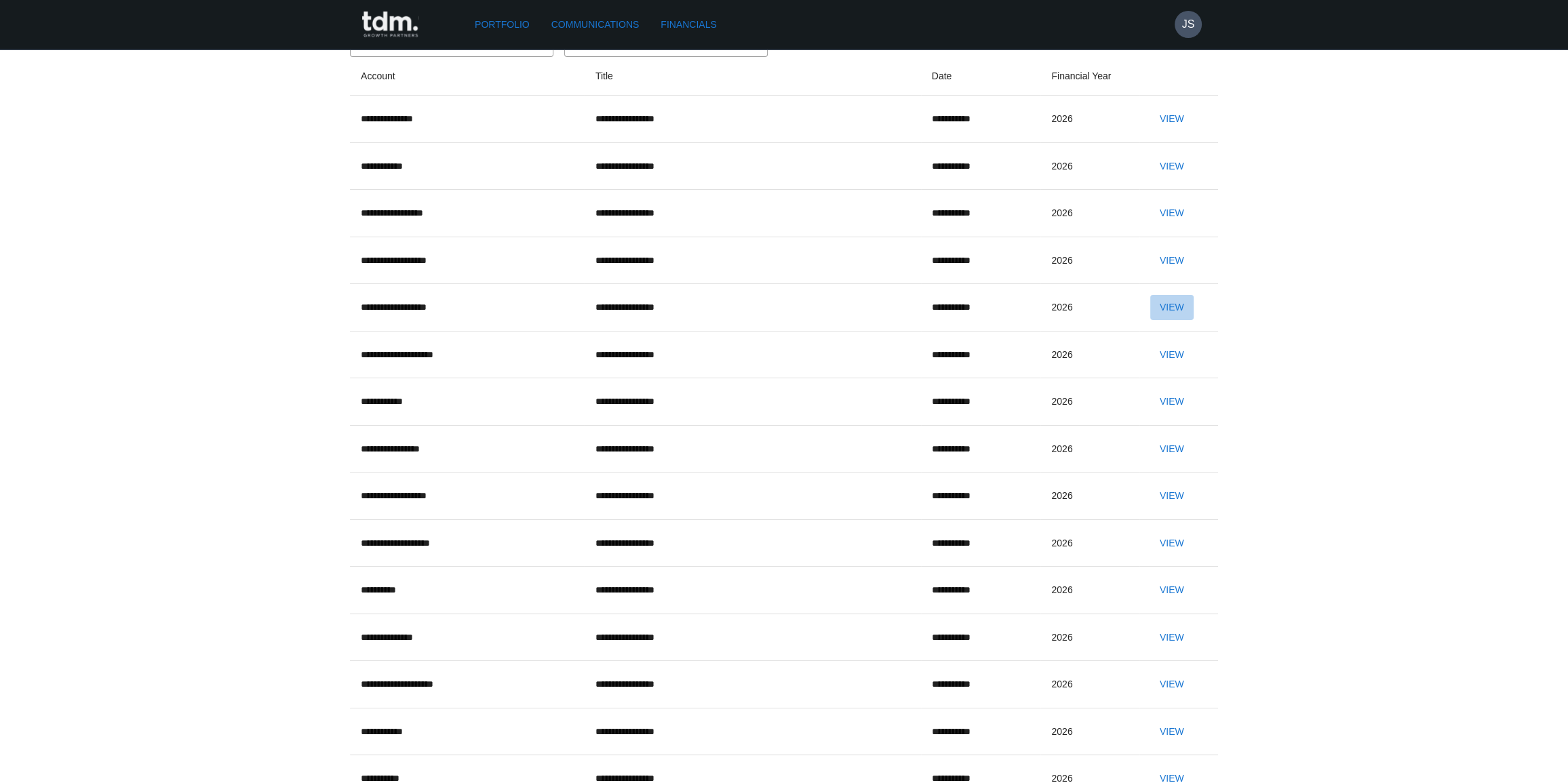
click at [1166, 320] on button "View" at bounding box center [1172, 307] width 43 height 25
click at [1169, 273] on button "View" at bounding box center [1172, 261] width 43 height 25
click at [1150, 226] on button "View" at bounding box center [1172, 213] width 43 height 25
click at [1189, 179] on button "View" at bounding box center [1172, 166] width 43 height 25
click at [1150, 132] on button "View" at bounding box center [1172, 119] width 43 height 25
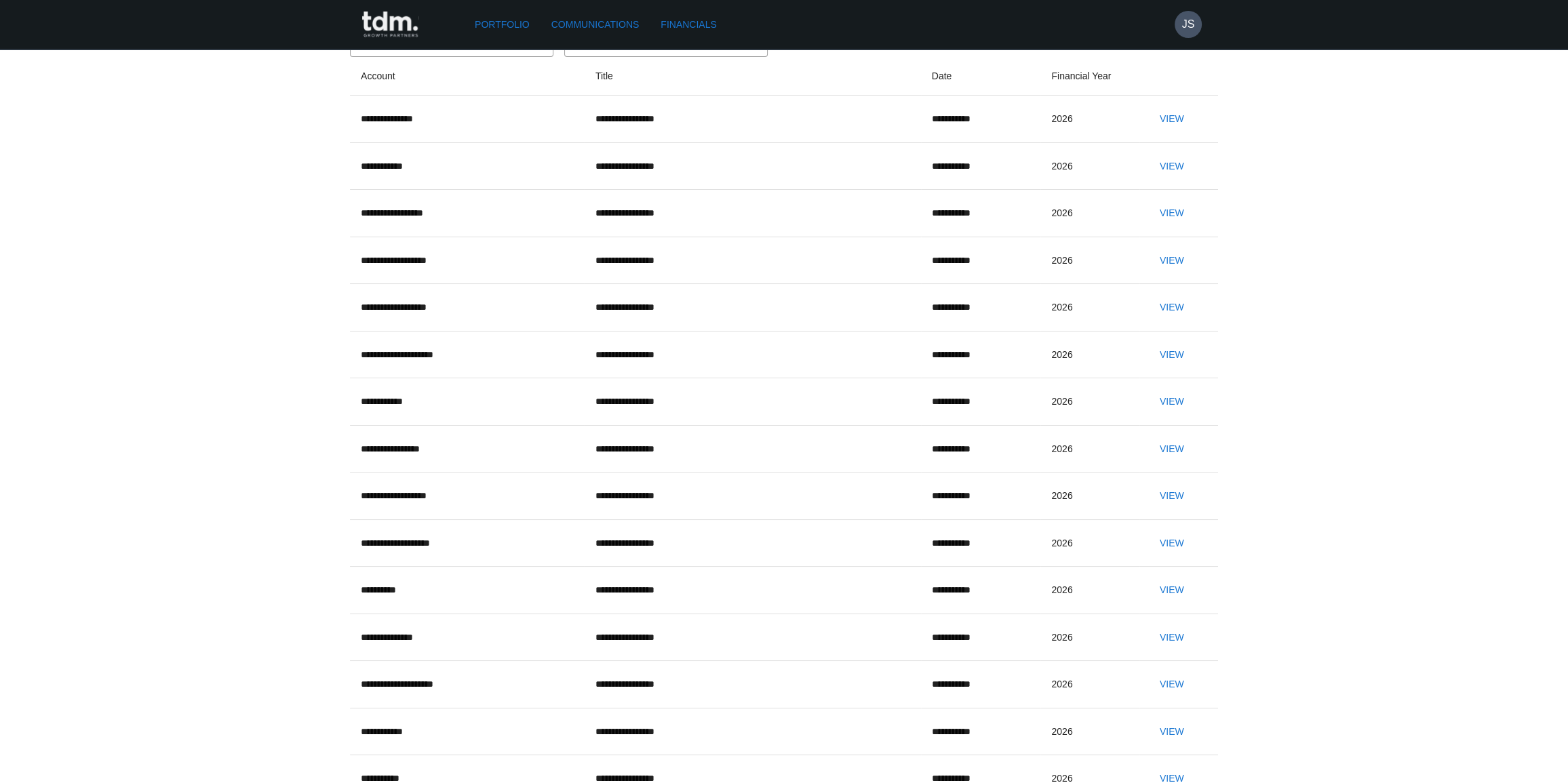
click at [1047, 57] on div "All Accounts ​ All Financial Years ​" at bounding box center [784, 44] width 868 height 27
